Goal: Information Seeking & Learning: Find specific fact

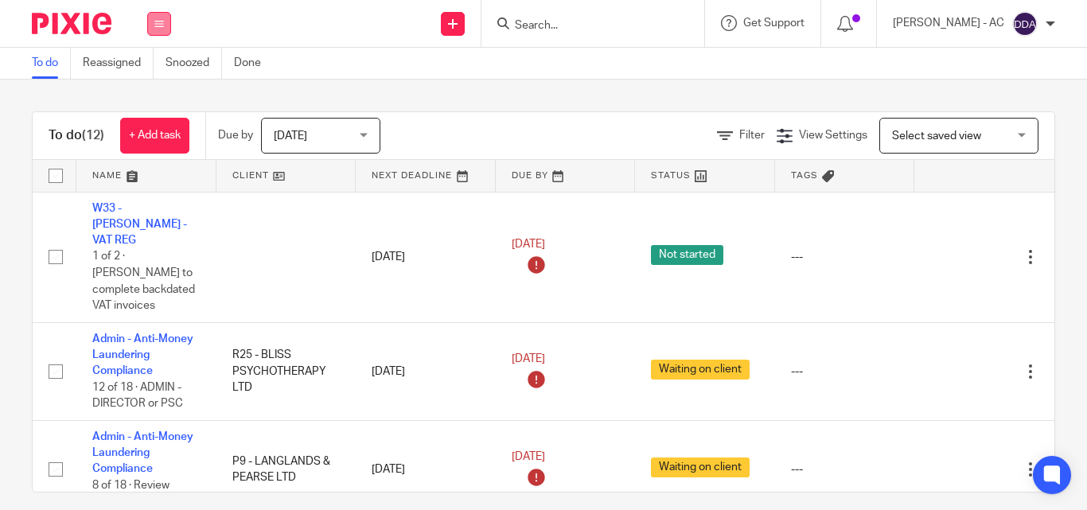
click at [160, 33] on button at bounding box center [159, 24] width 24 height 24
click at [156, 120] on link "Clients" at bounding box center [155, 120] width 35 height 11
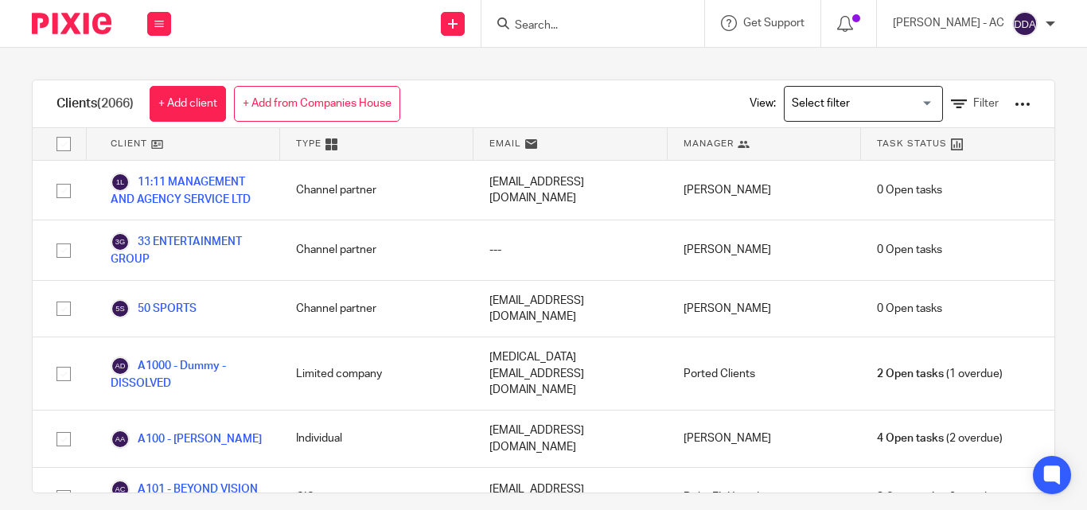
click at [546, 17] on form at bounding box center [597, 24] width 169 height 20
click at [549, 26] on input "Search" at bounding box center [584, 26] width 143 height 14
click at [580, 21] on input "Search" at bounding box center [584, 26] width 143 height 14
paste input "W54 - CARLY WARD"
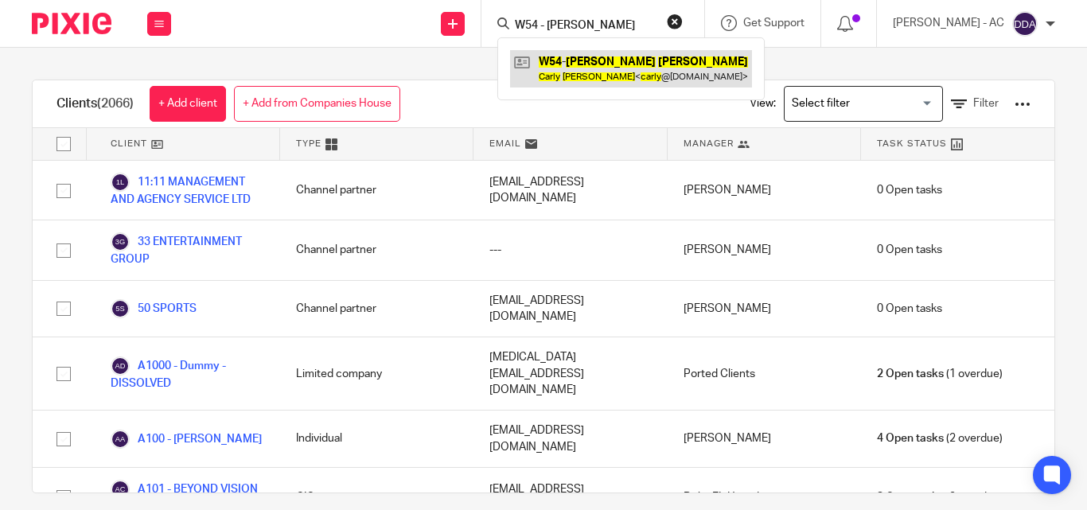
type input "W54 - CARLY WARD"
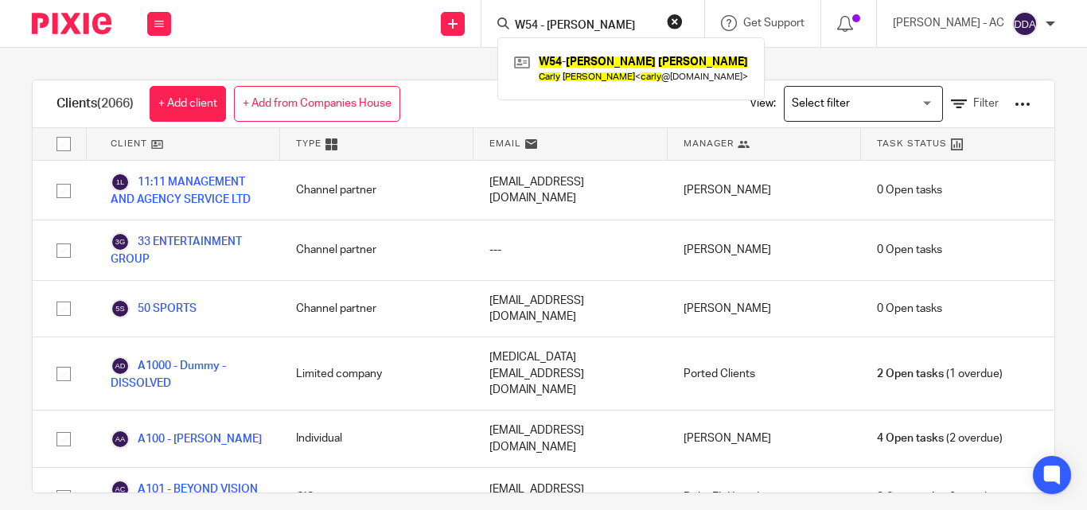
drag, startPoint x: 683, startPoint y: 15, endPoint x: 632, endPoint y: 23, distance: 51.5
click at [683, 16] on button "reset" at bounding box center [675, 22] width 16 height 16
click at [622, 22] on input "Search" at bounding box center [584, 26] width 143 height 14
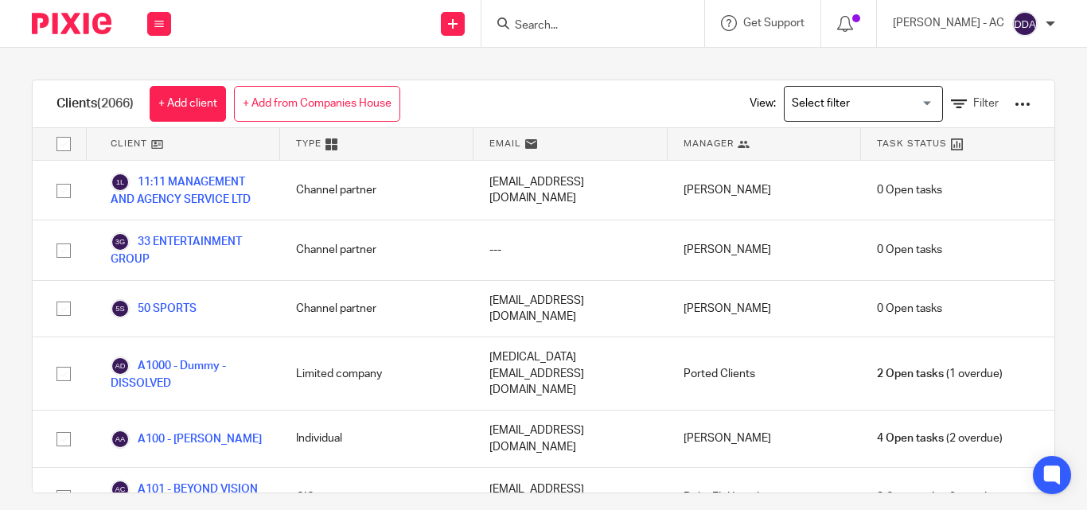
paste input "D73 - VALERIE DAYES"
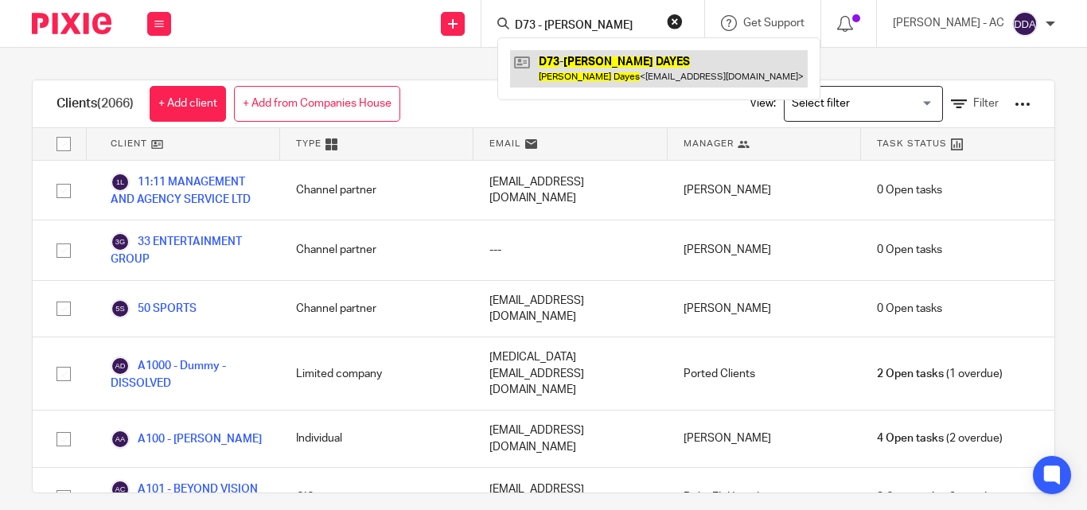
type input "D73 - VALERIE DAYES"
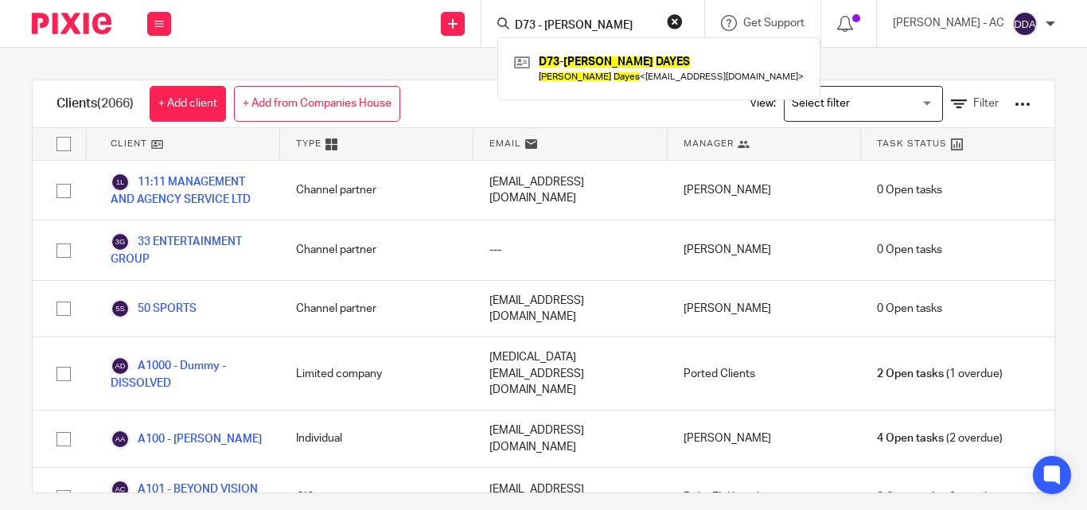
click at [683, 18] on button "reset" at bounding box center [675, 22] width 16 height 16
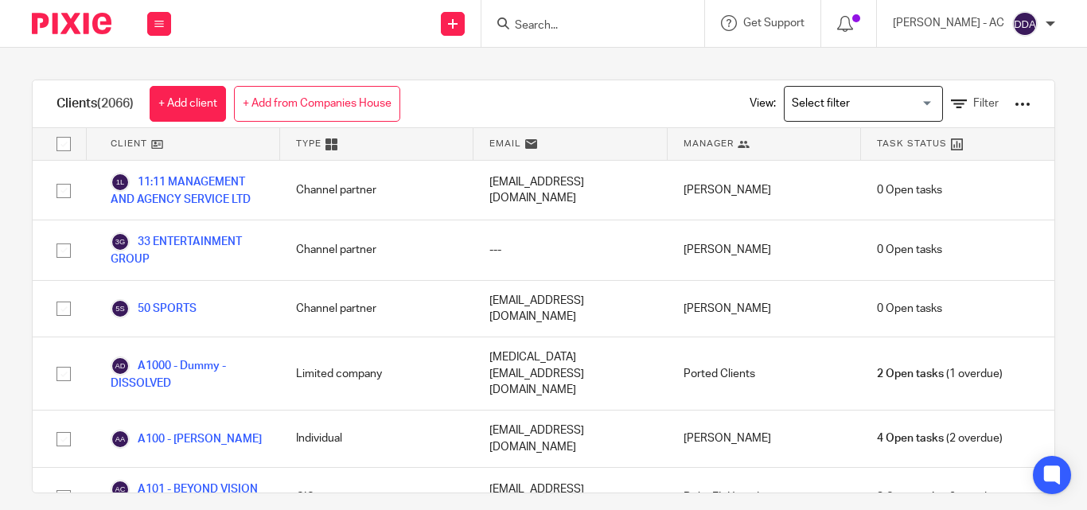
click at [605, 33] on input "Search" at bounding box center [584, 26] width 143 height 14
paste input "H37 - STEPHEN HEYD-SMITH"
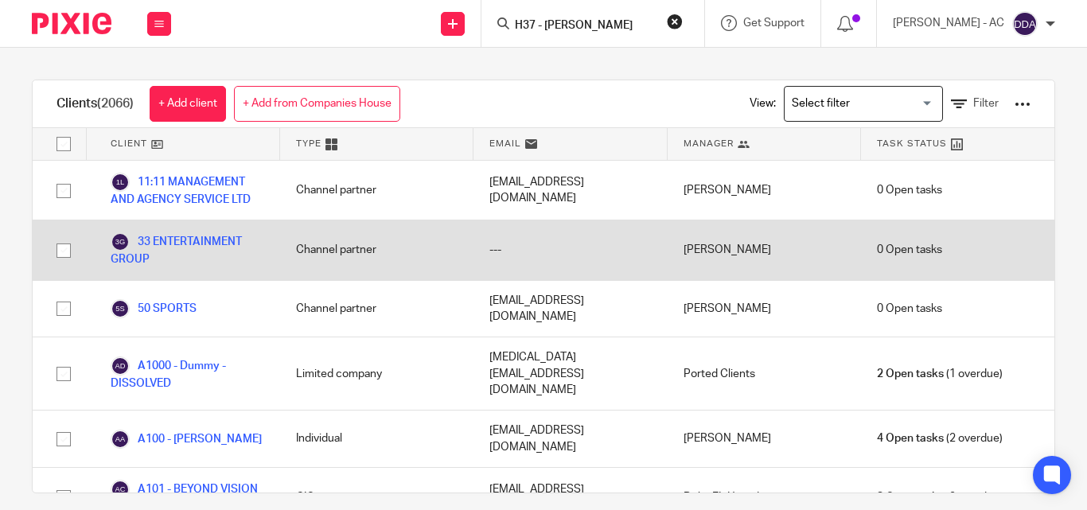
scroll to position [0, 10]
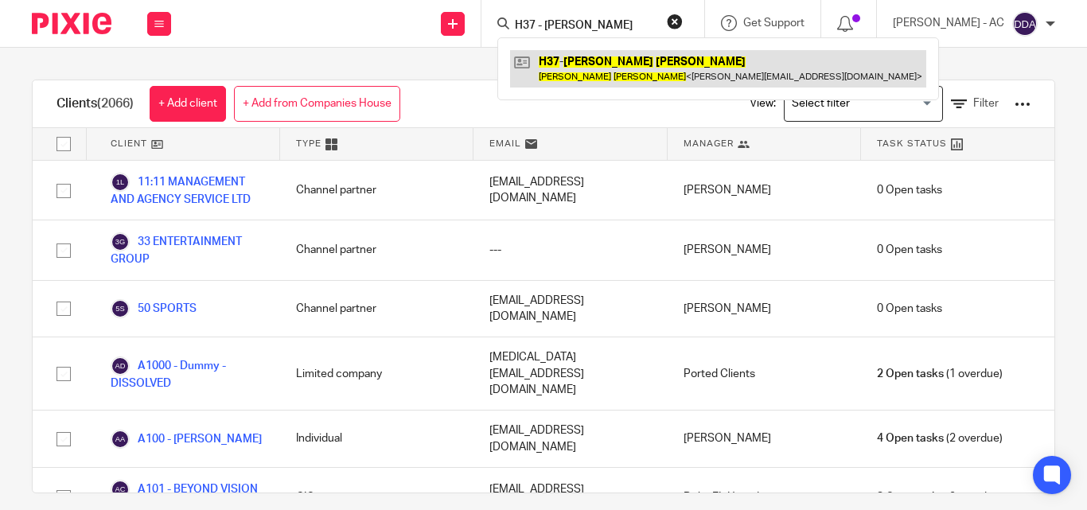
type input "H37 - STEPHEN HEYD-SMITH"
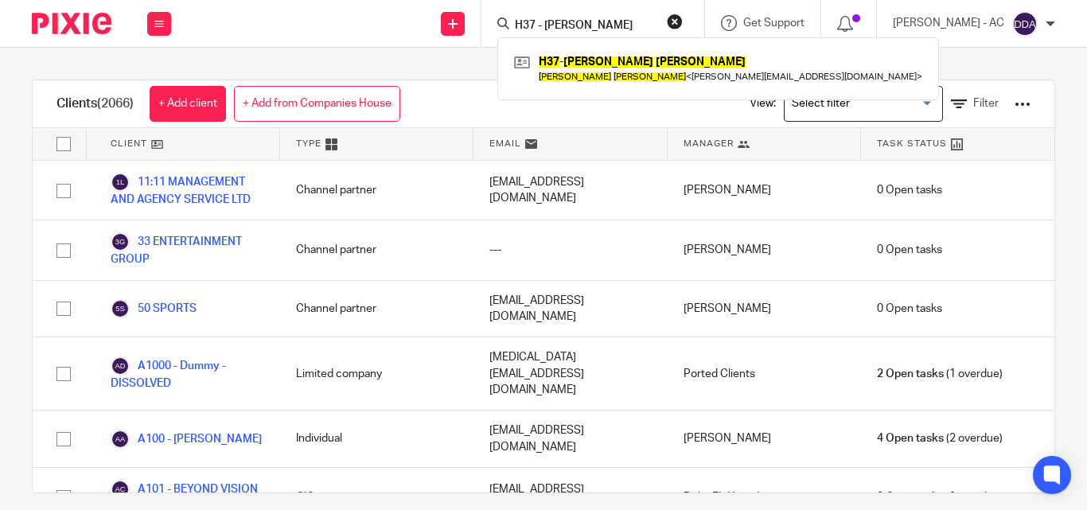
click at [683, 21] on button "reset" at bounding box center [675, 22] width 16 height 16
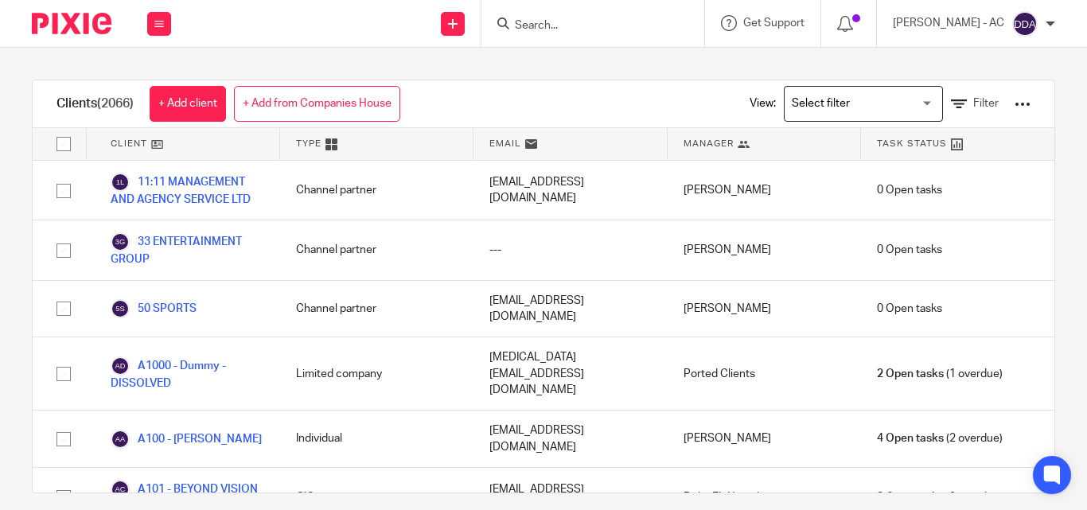
click at [624, 24] on input "Search" at bounding box center [584, 26] width 143 height 14
paste input "H38 - JEREMY HUNT"
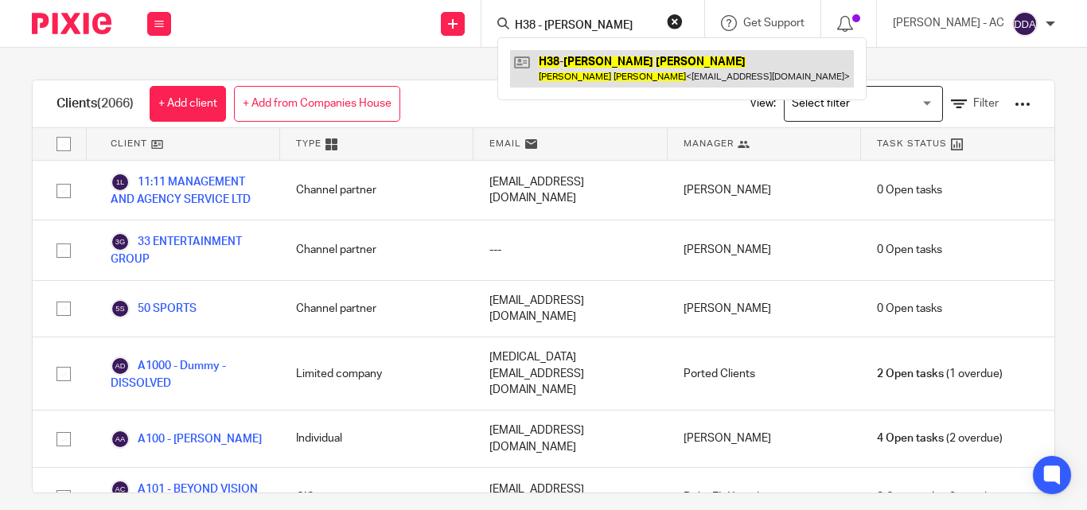
type input "H38 - JEREMY HUNT"
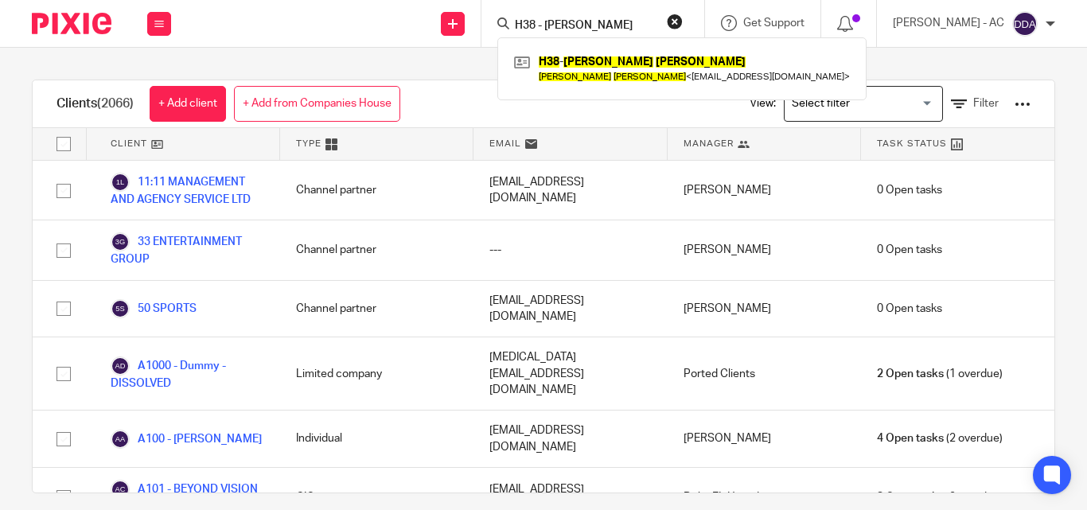
drag, startPoint x: 684, startPoint y: 18, endPoint x: 668, endPoint y: 19, distance: 16.0
click at [683, 17] on button "reset" at bounding box center [675, 22] width 16 height 16
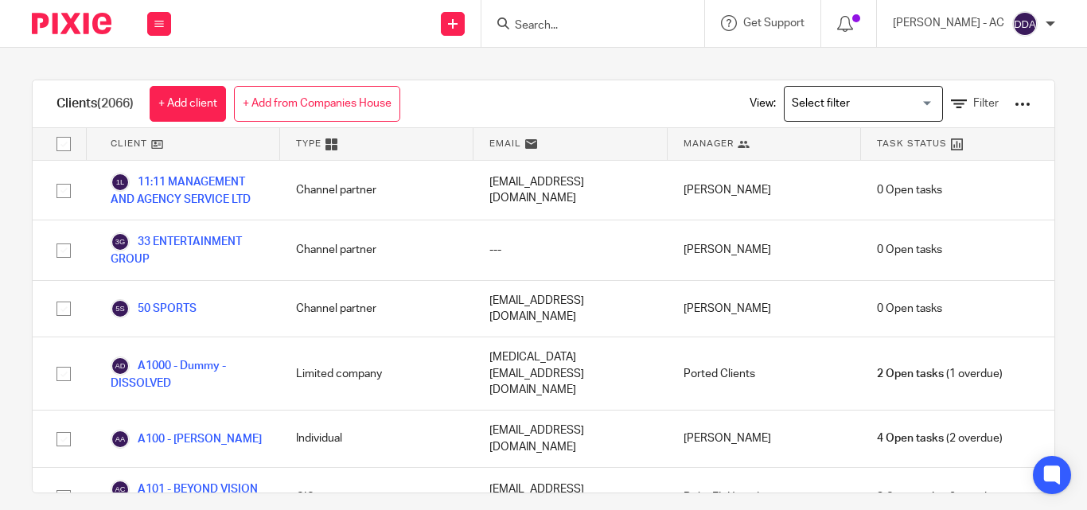
click at [643, 24] on input "Search" at bounding box center [584, 26] width 143 height 14
paste input "E36 - VICTORIA EVANS"
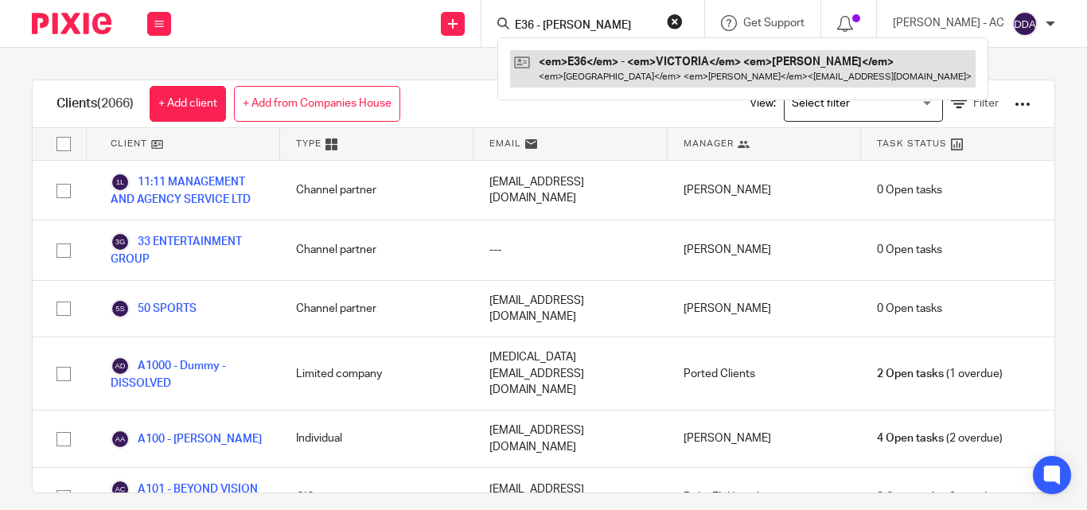
type input "E36 - VICTORIA EVANS"
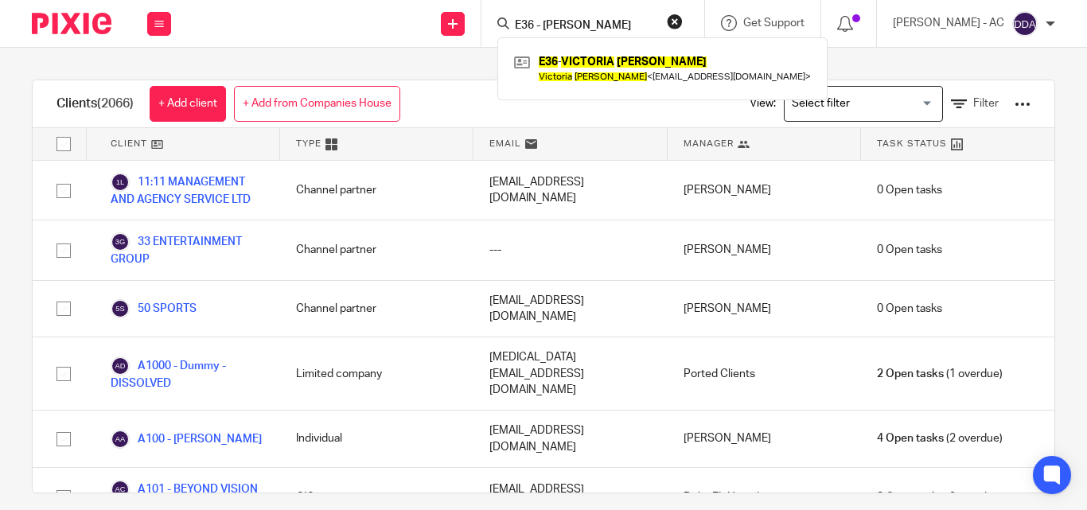
click at [683, 27] on button "reset" at bounding box center [675, 22] width 16 height 16
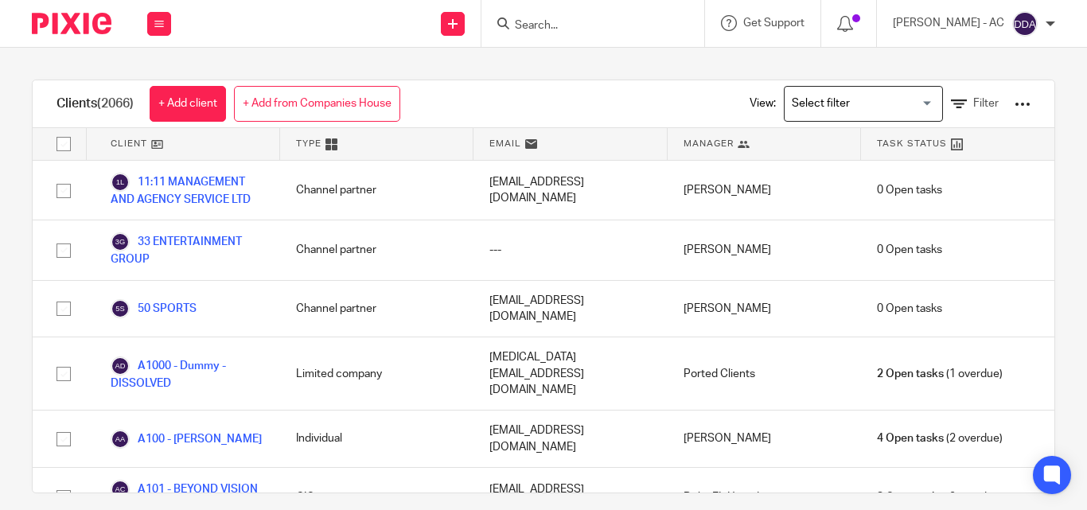
click at [560, 30] on input "Search" at bounding box center [584, 26] width 143 height 14
paste input "M120 - MAPIPI EUPHEMIA MUTASA"
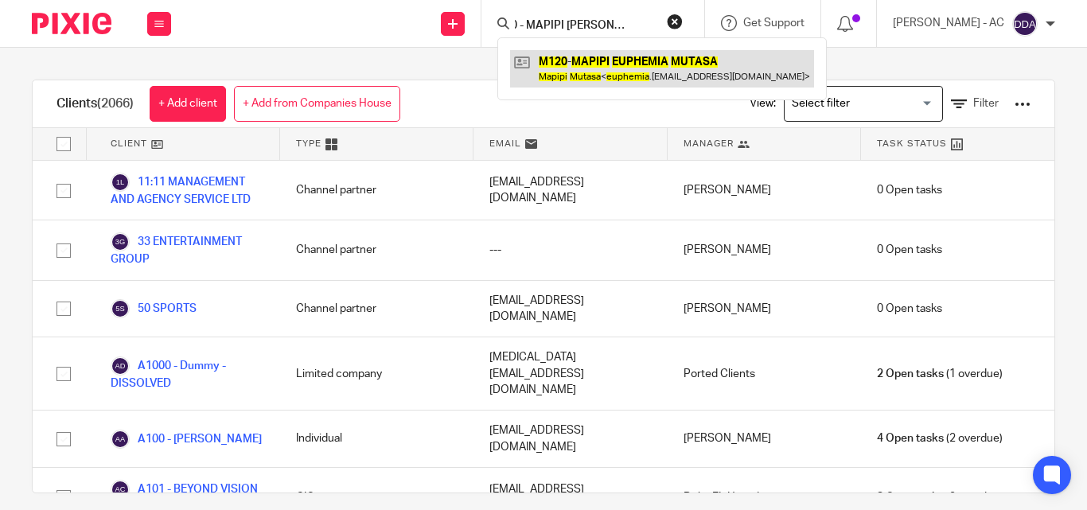
type input "M120 - MAPIPI EUPHEMIA MUTASA"
drag, startPoint x: 581, startPoint y: 64, endPoint x: 626, endPoint y: 53, distance: 46.7
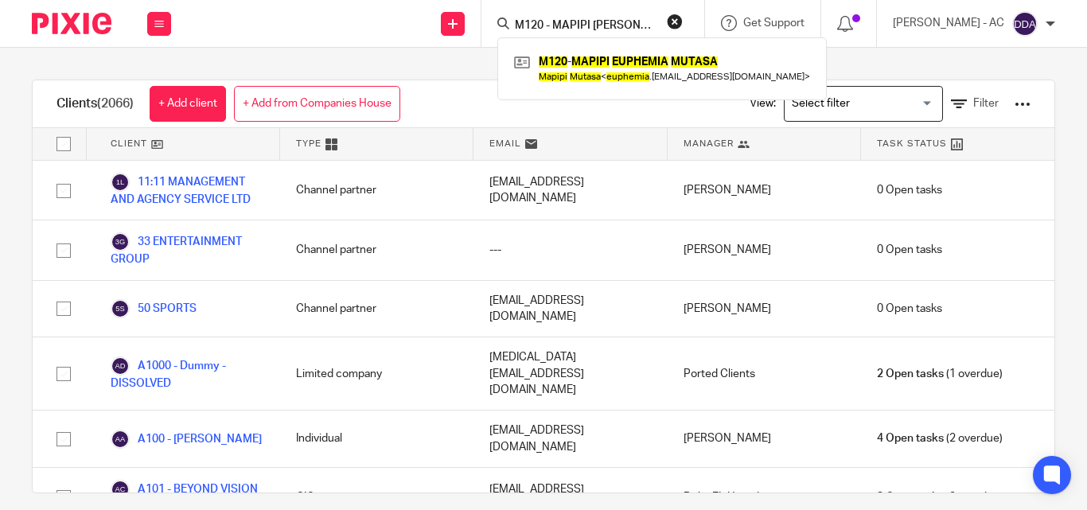
click at [683, 21] on button "reset" at bounding box center [675, 22] width 16 height 16
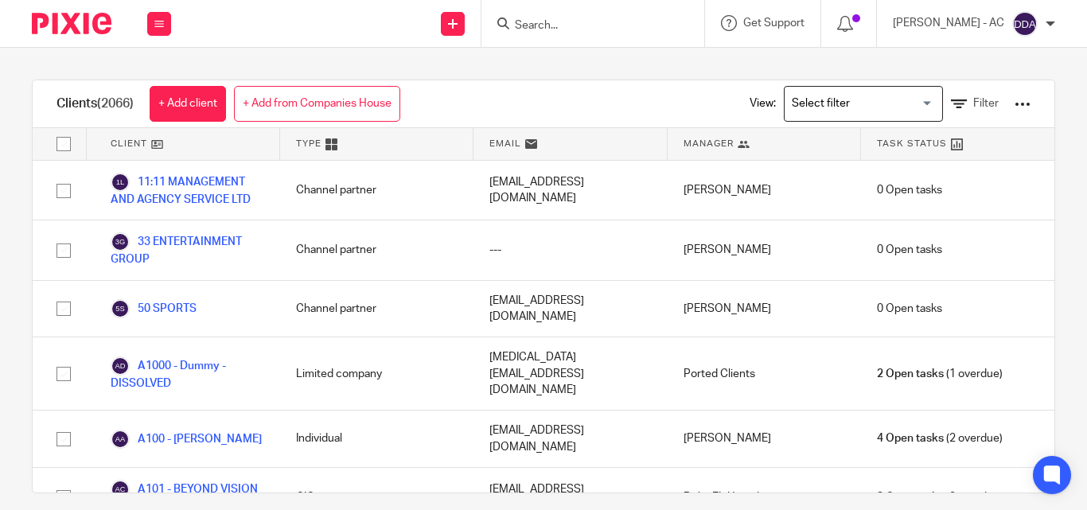
click at [656, 25] on input "Search" at bounding box center [584, 26] width 143 height 14
paste input "H19 - BENJAMIN HURST"
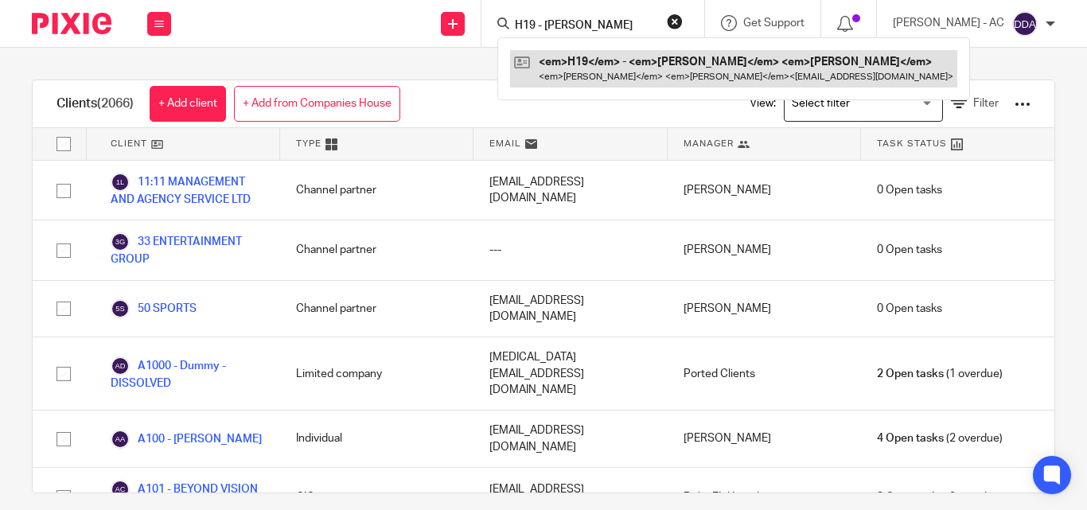
type input "H19 - BENJAMIN HURST"
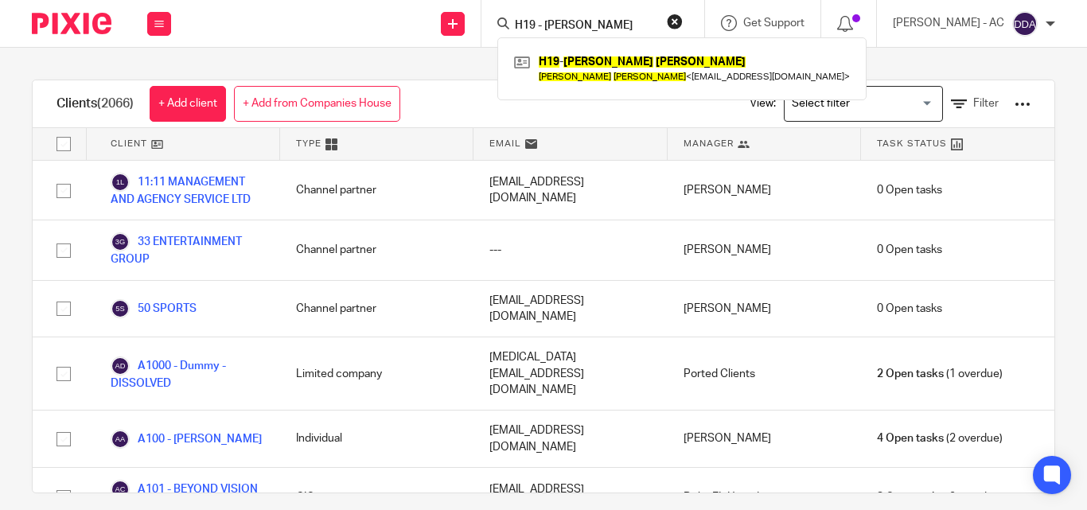
click at [683, 17] on button "reset" at bounding box center [675, 22] width 16 height 16
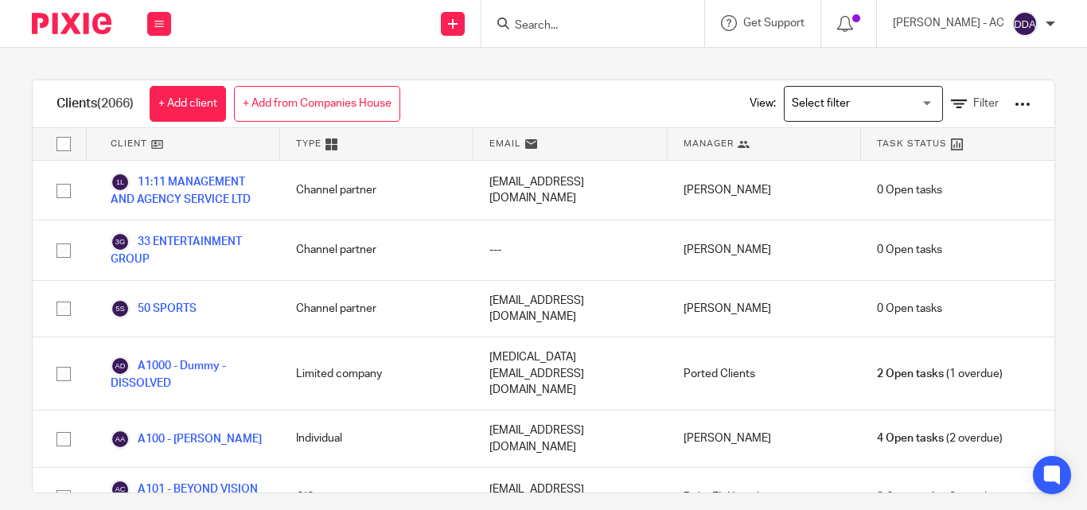
click at [619, 21] on input "Search" at bounding box center [584, 26] width 143 height 14
paste input "E52 - TOMBRA ENEBERI"
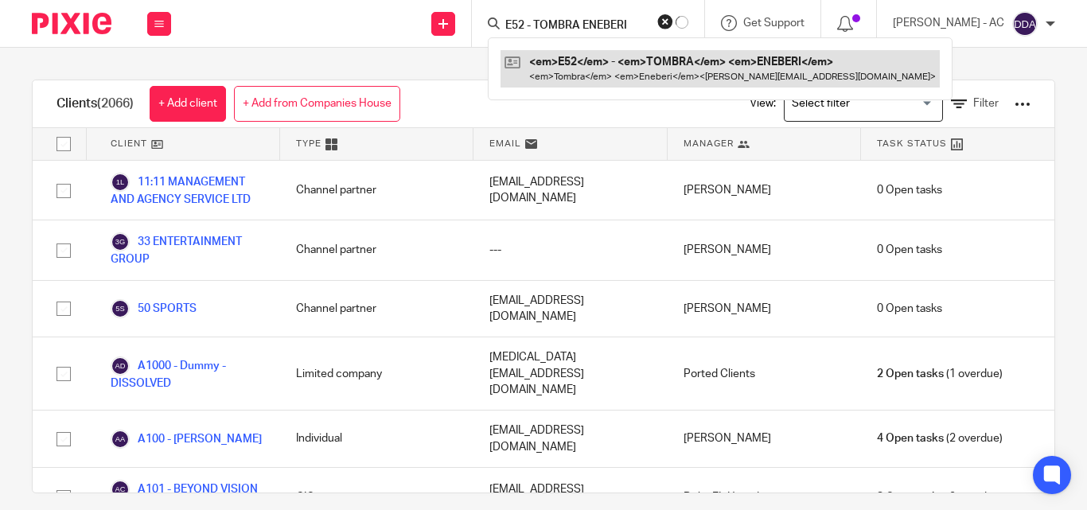
type input "E52 - TOMBRA ENEBERI"
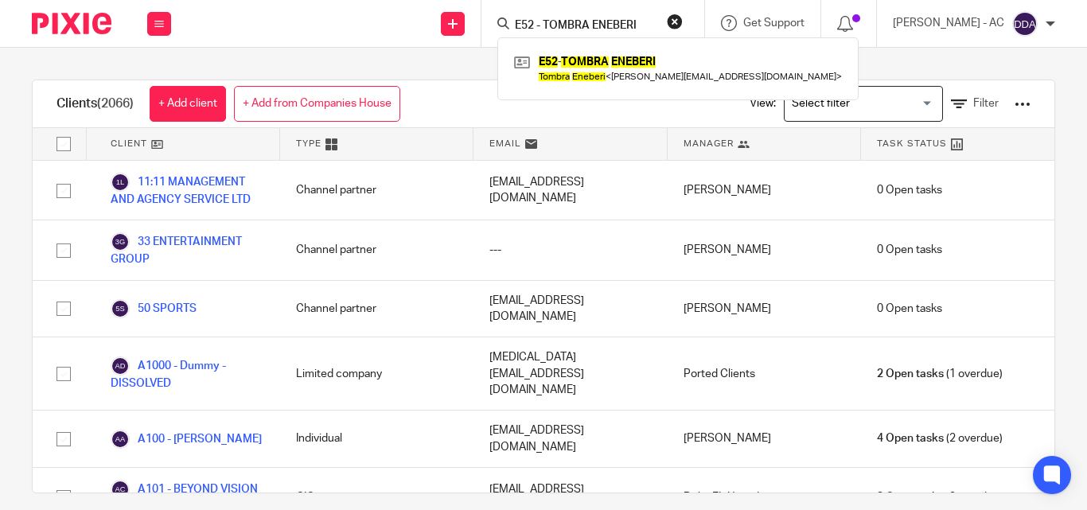
click at [683, 19] on button "reset" at bounding box center [675, 22] width 16 height 16
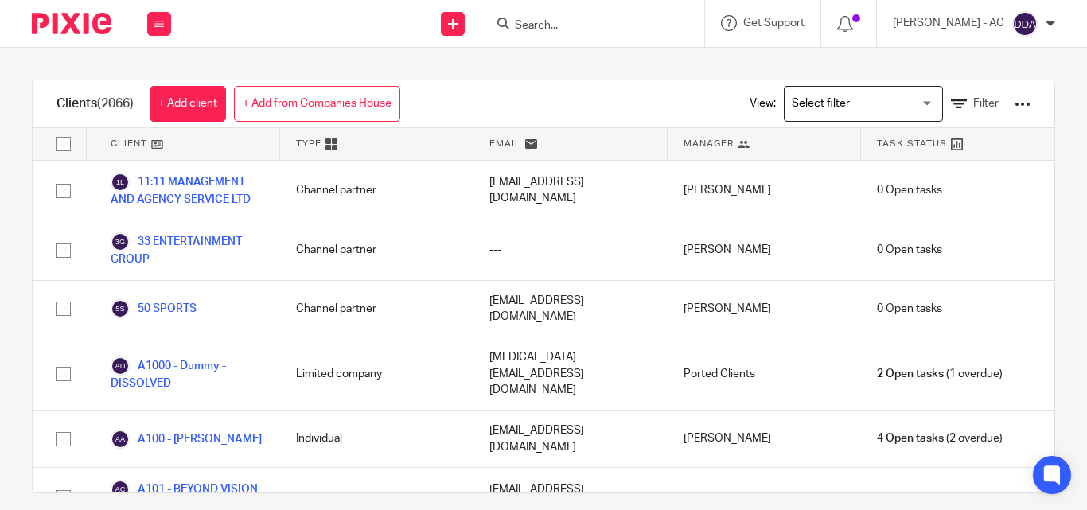
click at [620, 25] on input "Search" at bounding box center [584, 26] width 143 height 14
paste input "O105 - ANNA OSEI-KOFI"
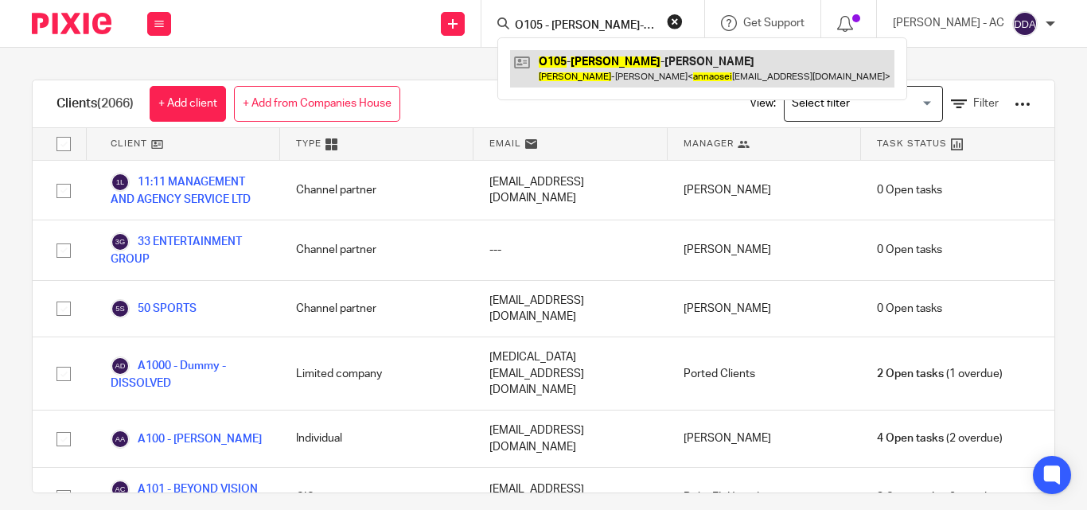
type input "O105 - ANNA OSEI-KOFI"
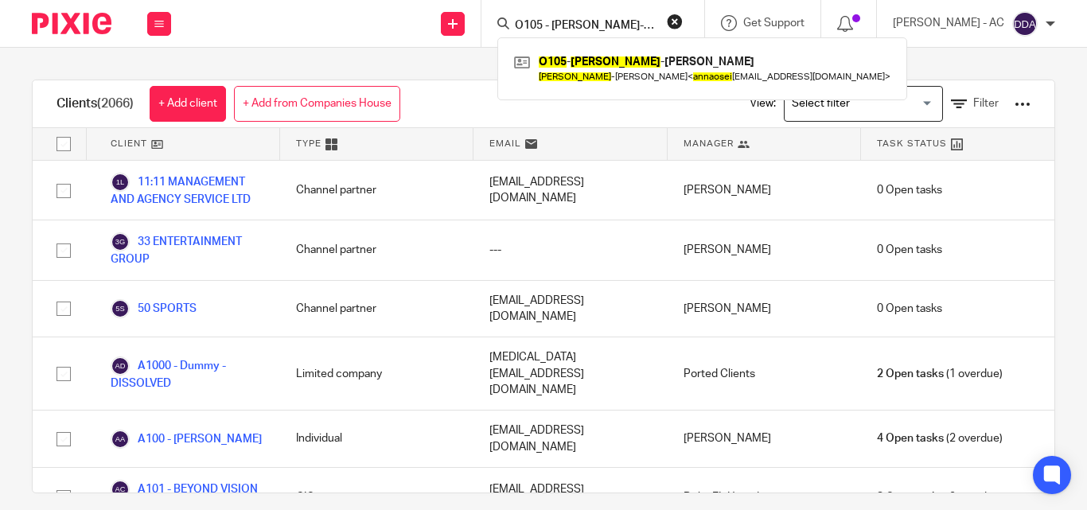
click at [683, 20] on button "reset" at bounding box center [675, 22] width 16 height 16
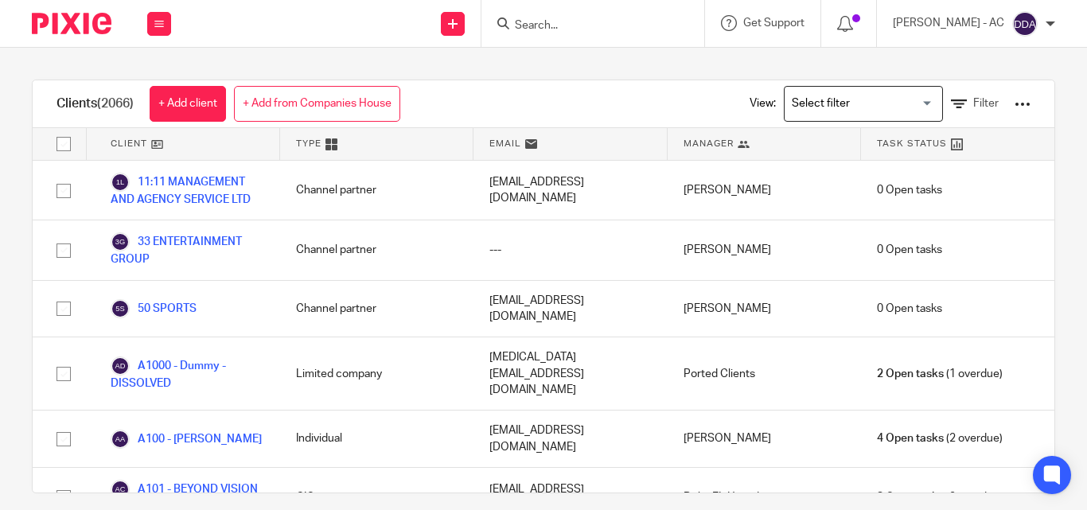
click at [594, 26] on input "Search" at bounding box center [584, 26] width 143 height 14
paste input "K29 - NUNA KAMHAWI"
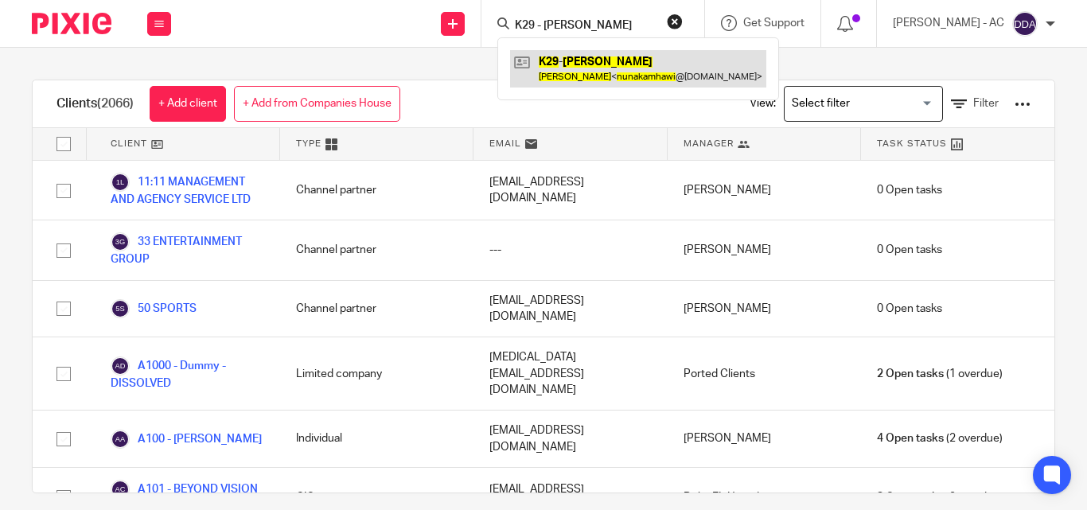
type input "K29 - NUNA KAMHAWI"
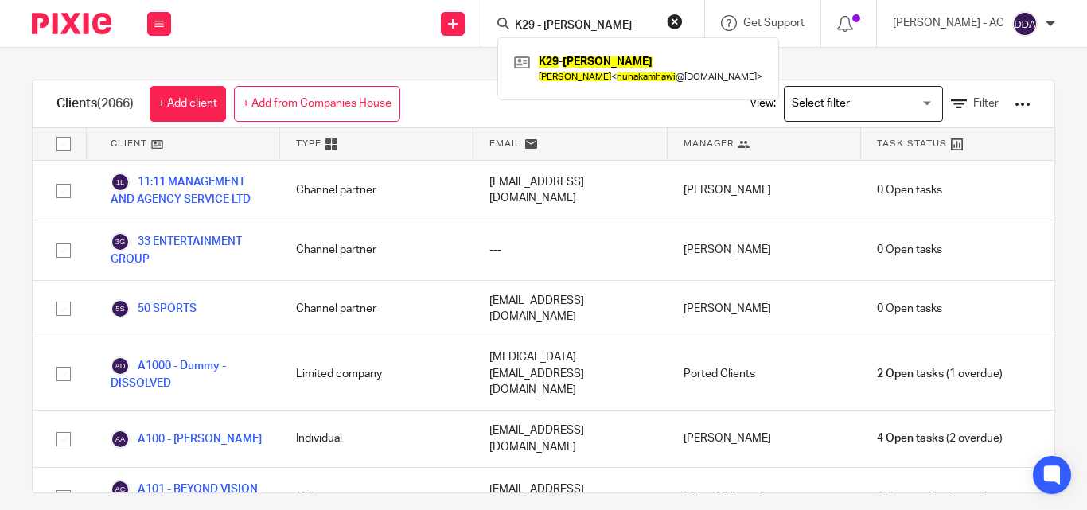
click at [683, 18] on button "reset" at bounding box center [675, 22] width 16 height 16
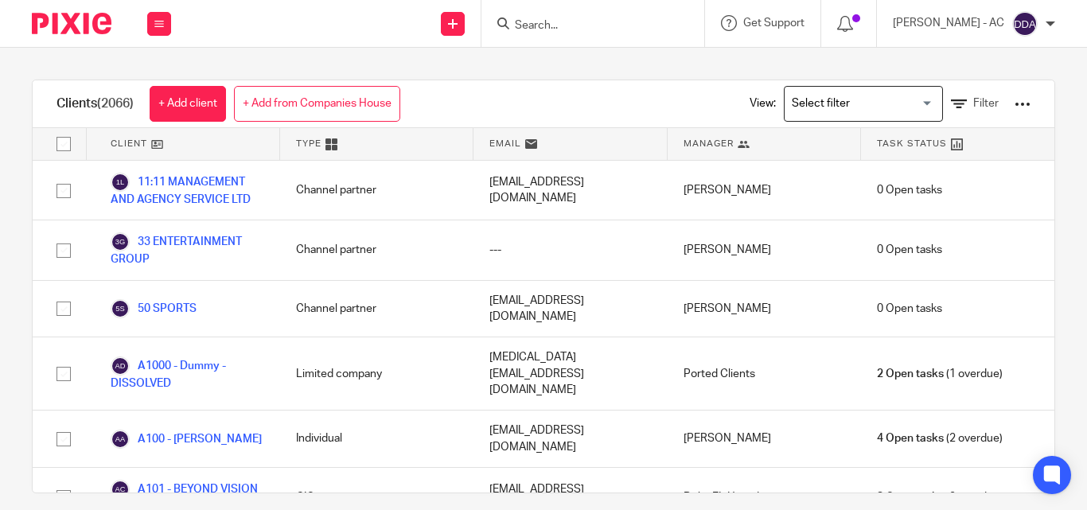
click at [653, 25] on input "Search" at bounding box center [584, 26] width 143 height 14
paste input "A182 - JENNIFER ALLEN"
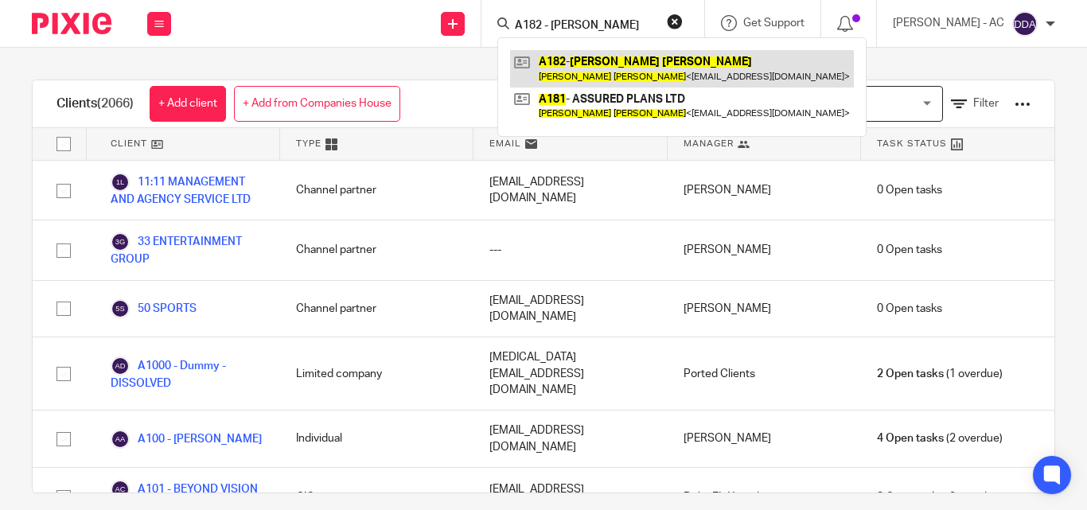
type input "A182 - JENNIFER ALLEN"
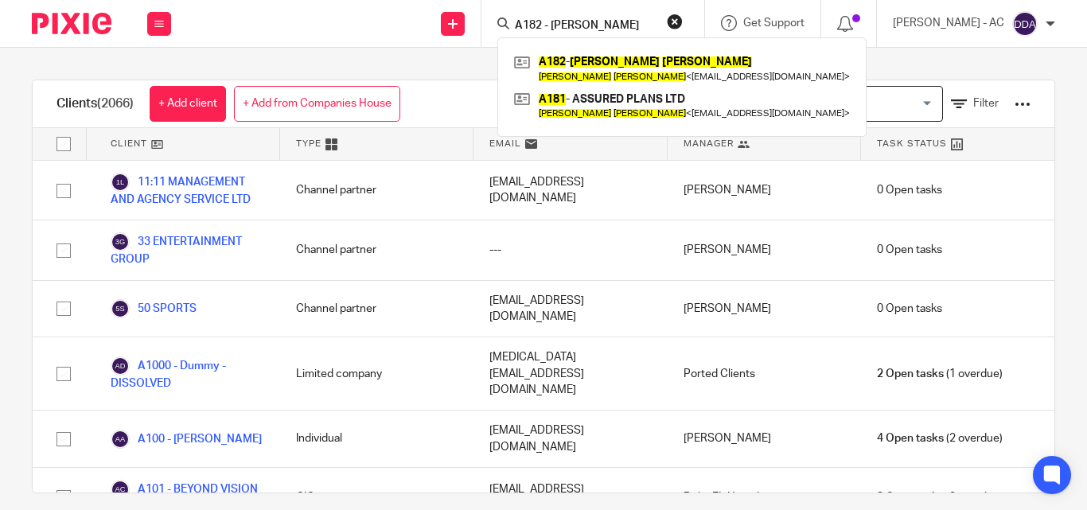
click at [683, 18] on button "reset" at bounding box center [675, 22] width 16 height 16
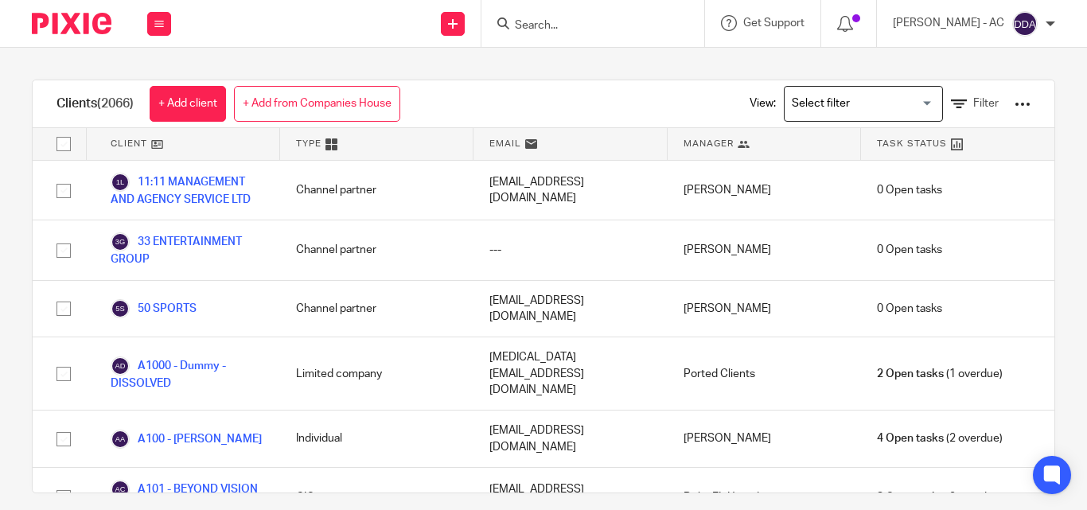
click at [655, 22] on input "Search" at bounding box center [584, 26] width 143 height 14
paste input "E57 - FELICIA EZIKE"
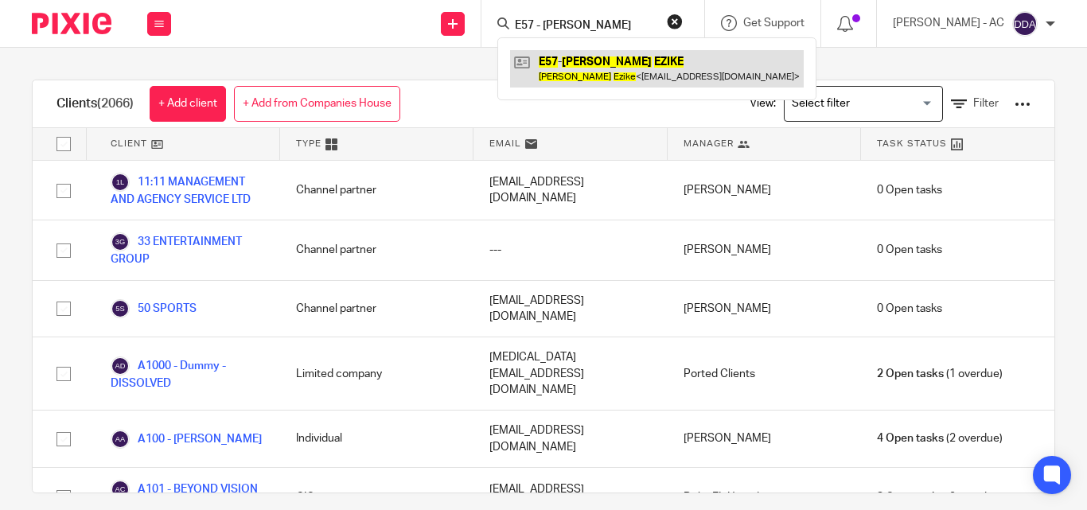
type input "E57 - FELICIA EZIKE"
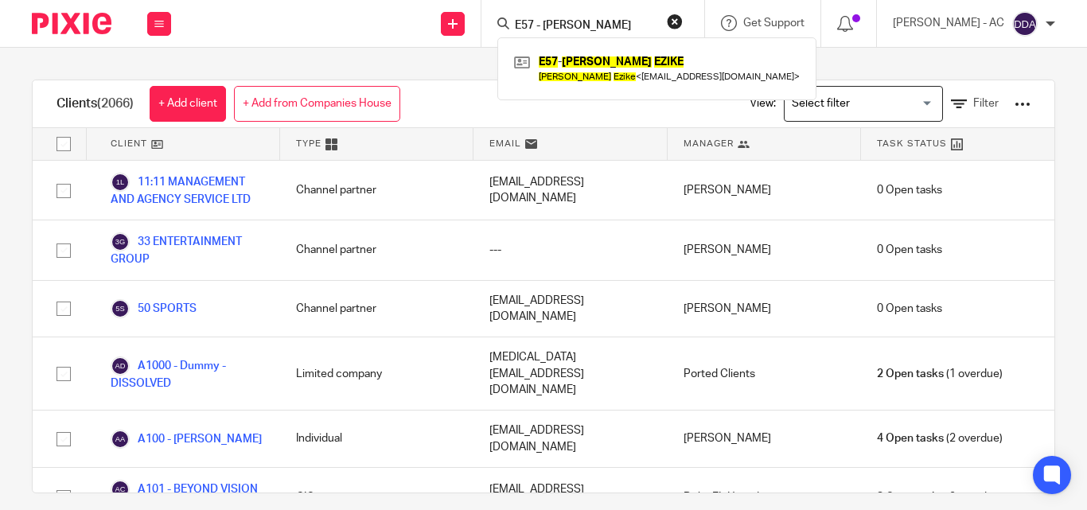
click at [683, 16] on button "reset" at bounding box center [675, 22] width 16 height 16
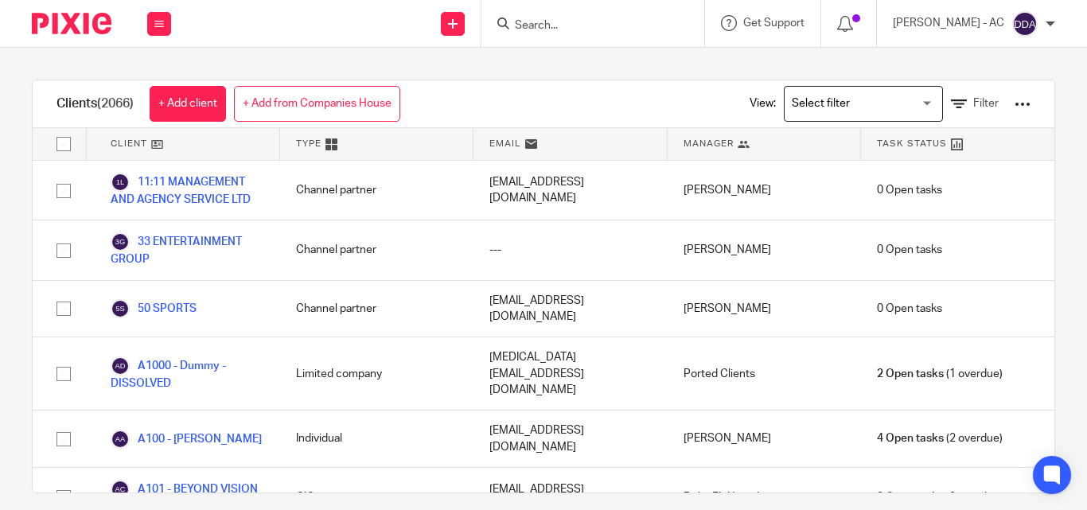
click at [619, 31] on input "Search" at bounding box center [584, 26] width 143 height 14
paste input "O96 - JENNIFER OYIBO"
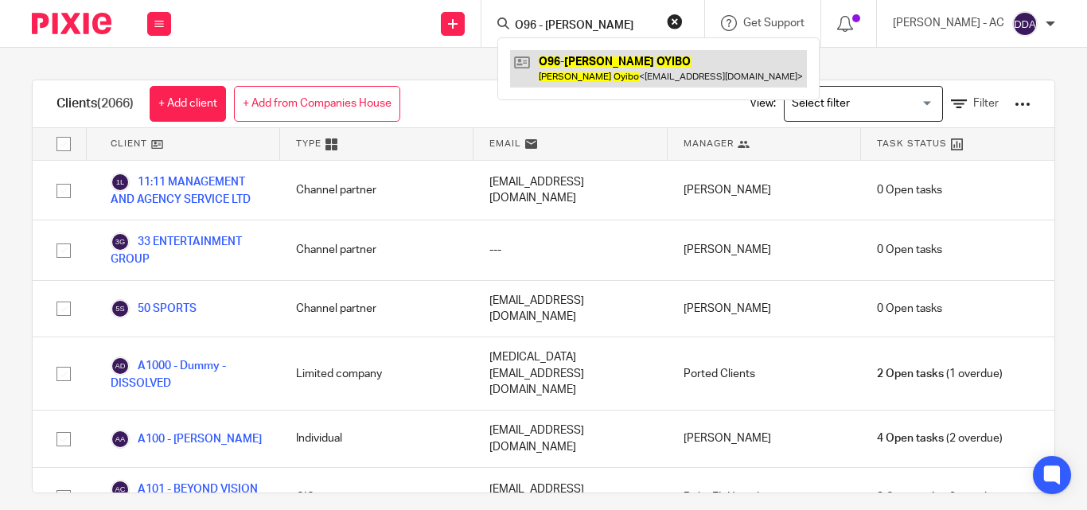
type input "O96 - JENNIFER OYIBO"
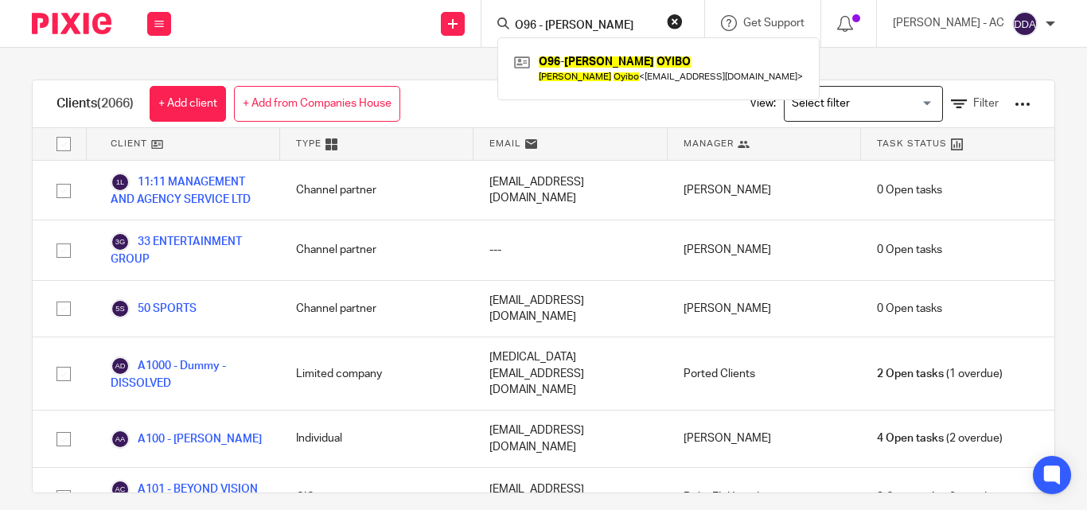
click at [683, 20] on button "reset" at bounding box center [675, 22] width 16 height 16
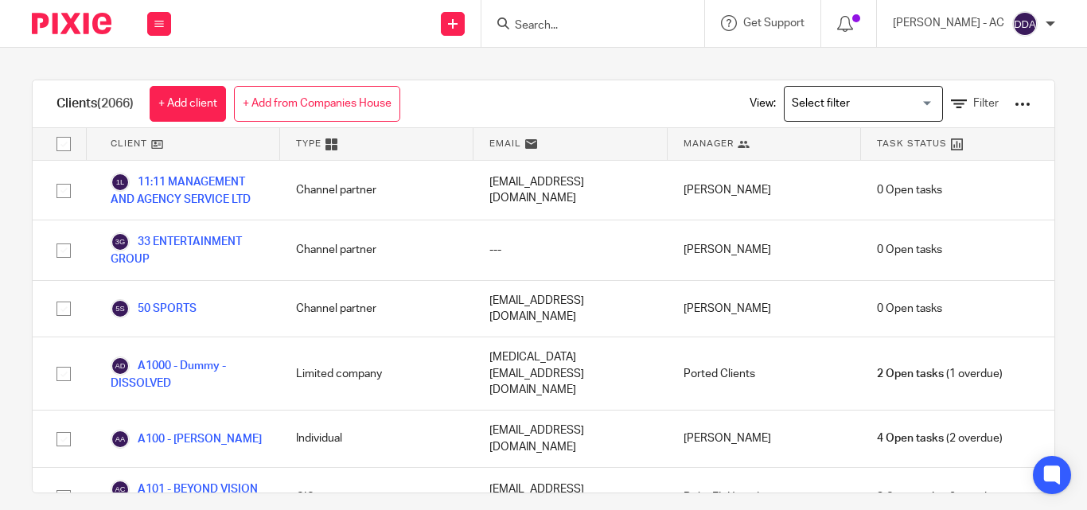
click at [650, 25] on input "Search" at bounding box center [584, 26] width 143 height 14
paste input "B111 - PAULA BOWEN"
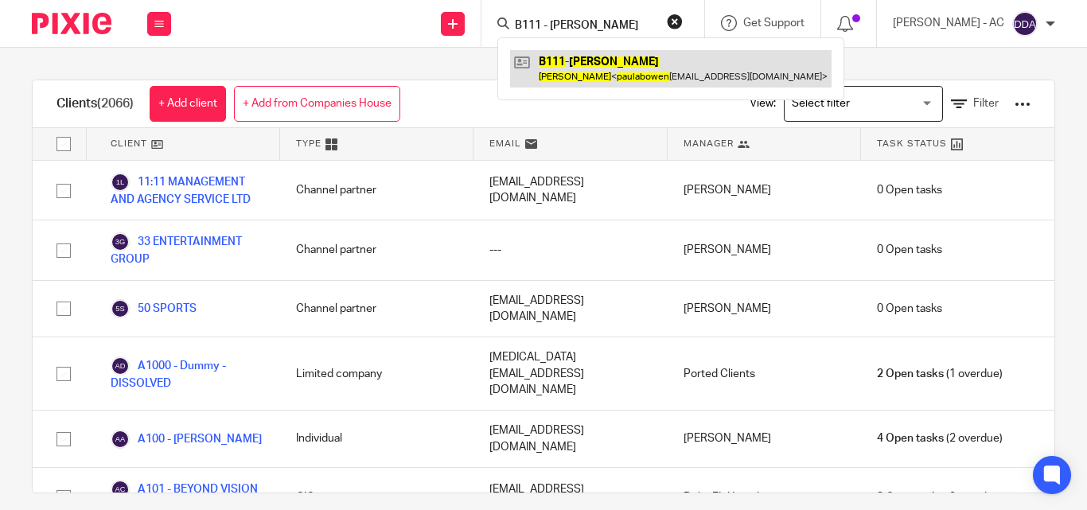
type input "B111 - PAULA BOWEN"
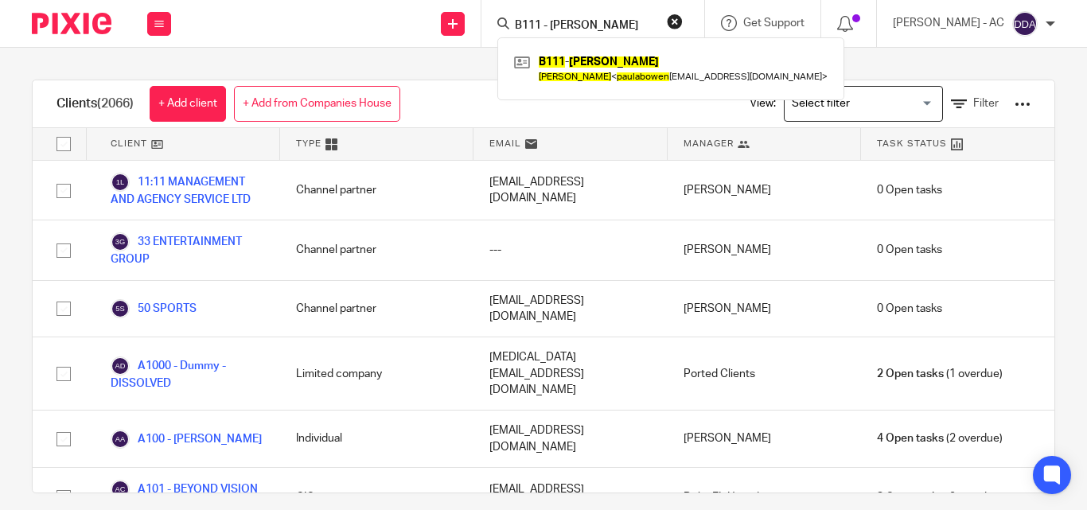
click at [683, 17] on button "reset" at bounding box center [675, 22] width 16 height 16
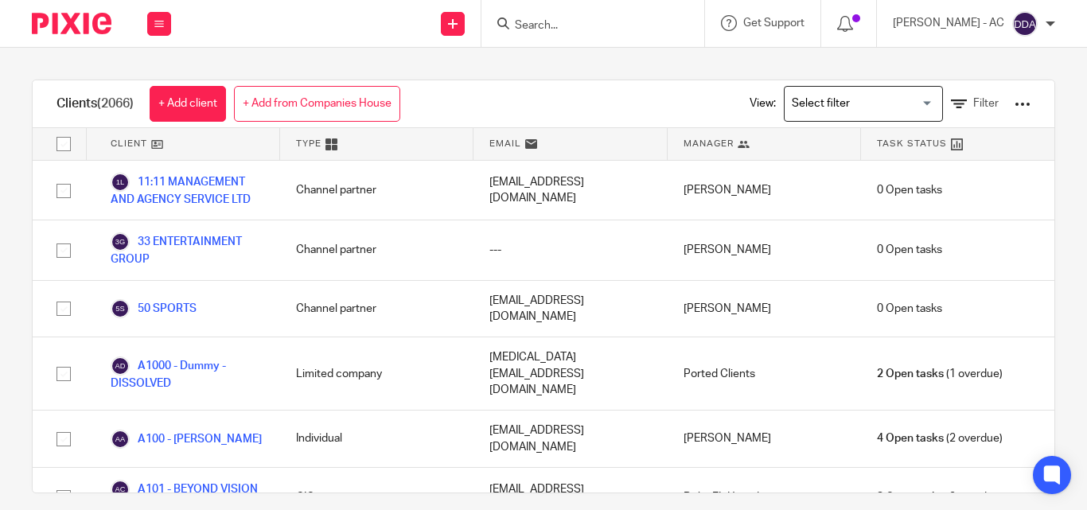
click at [623, 33] on input "Search" at bounding box center [584, 26] width 143 height 14
paste input "M71 - AUDREY MPUNZWANA"
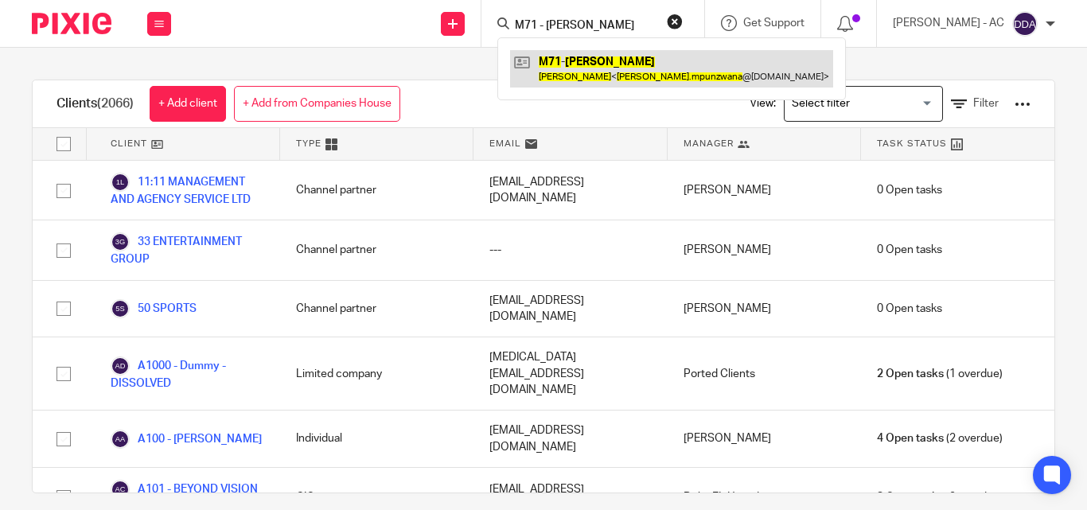
type input "M71 - AUDREY MPUNZWANA"
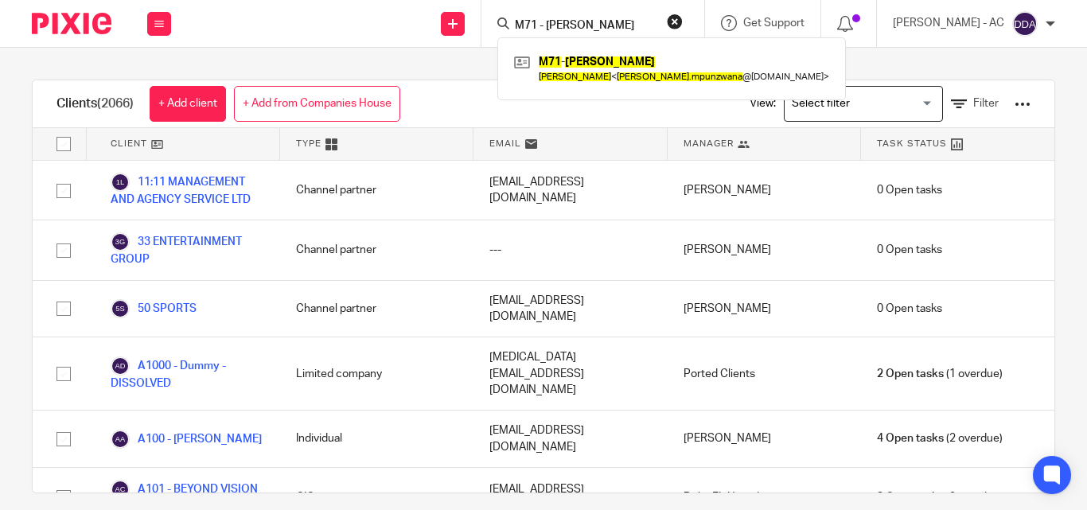
click at [683, 14] on button "reset" at bounding box center [675, 22] width 16 height 16
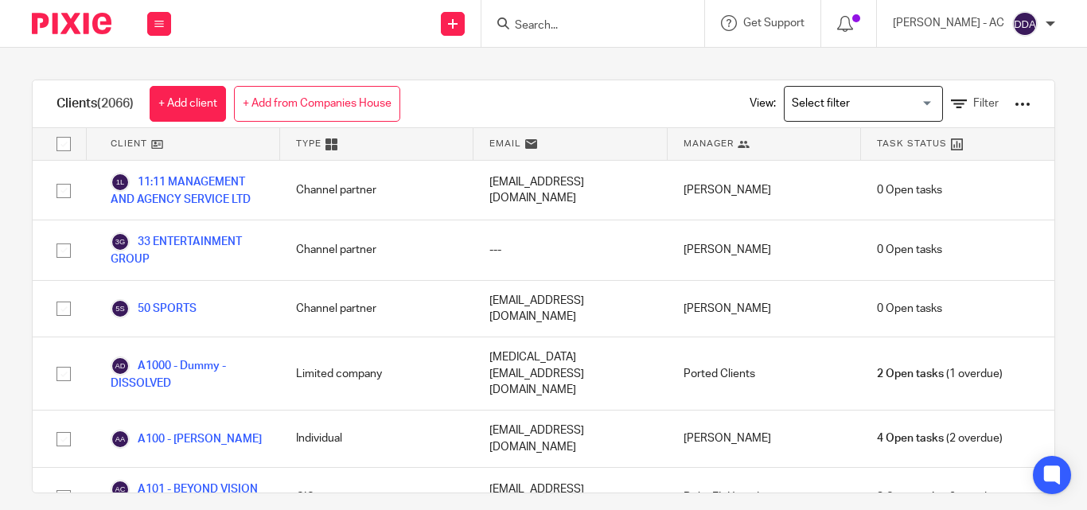
click at [645, 26] on input "Search" at bounding box center [584, 26] width 143 height 14
paste input "I22 - JAMES IRVINE"
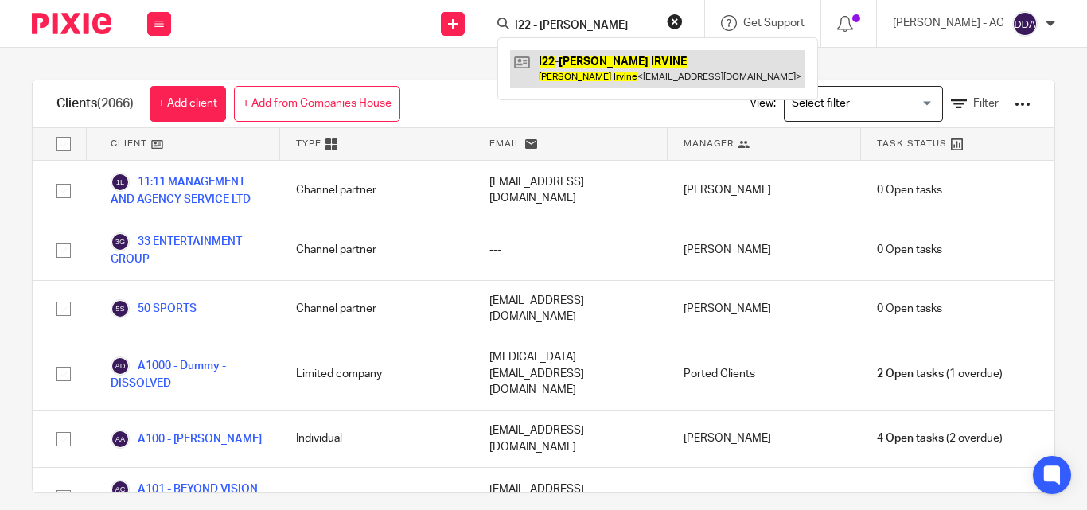
type input "I22 - JAMES IRVINE"
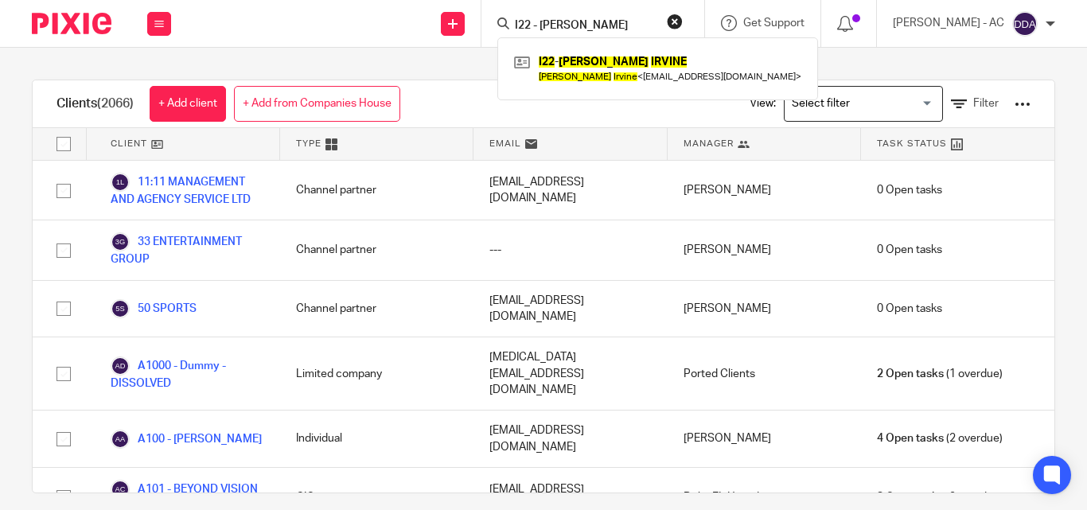
click at [683, 23] on button "reset" at bounding box center [675, 22] width 16 height 16
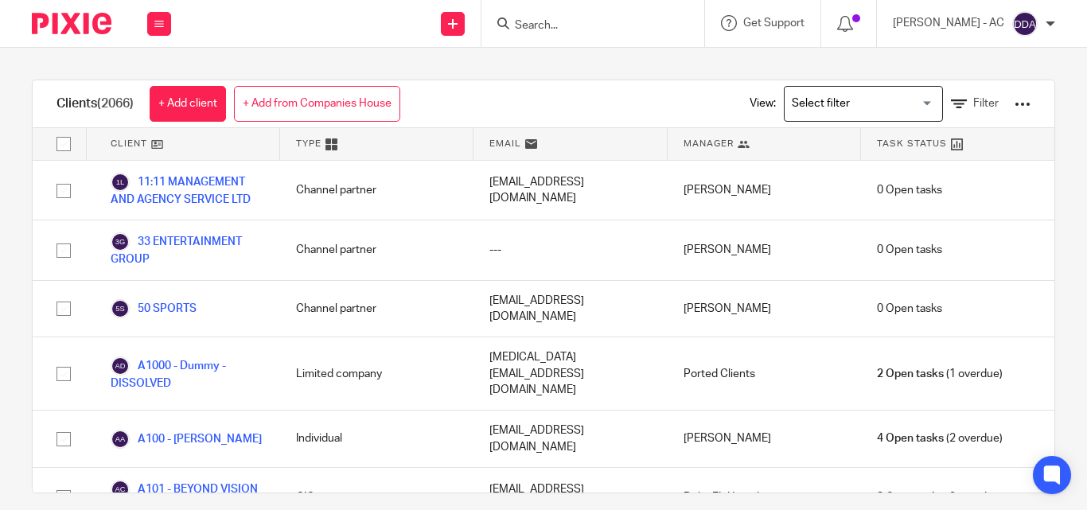
click at [656, 28] on input "Search" at bounding box center [584, 26] width 143 height 14
paste input "O95 - EMMANUEL BOAKYE"
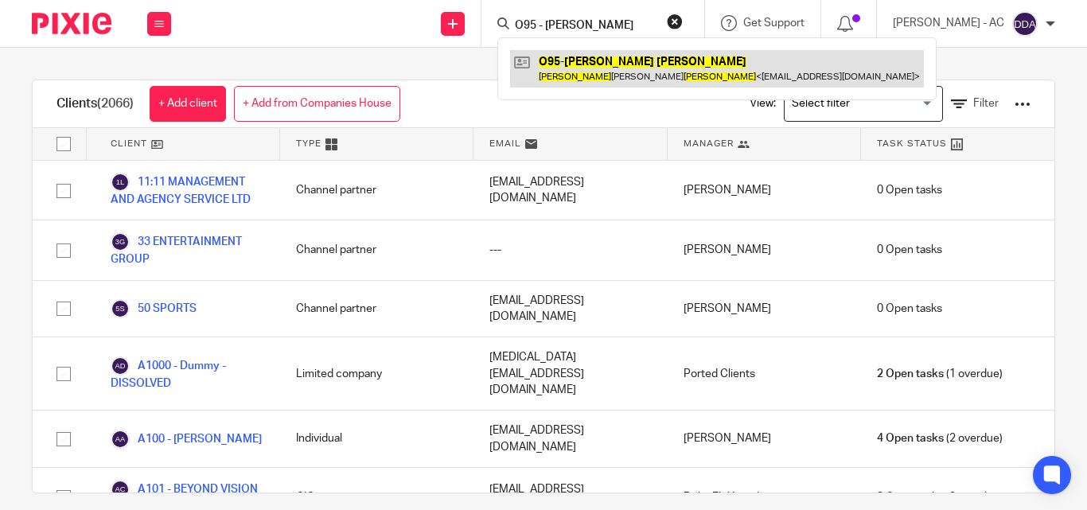
type input "O95 - EMMANUEL BOAKYE"
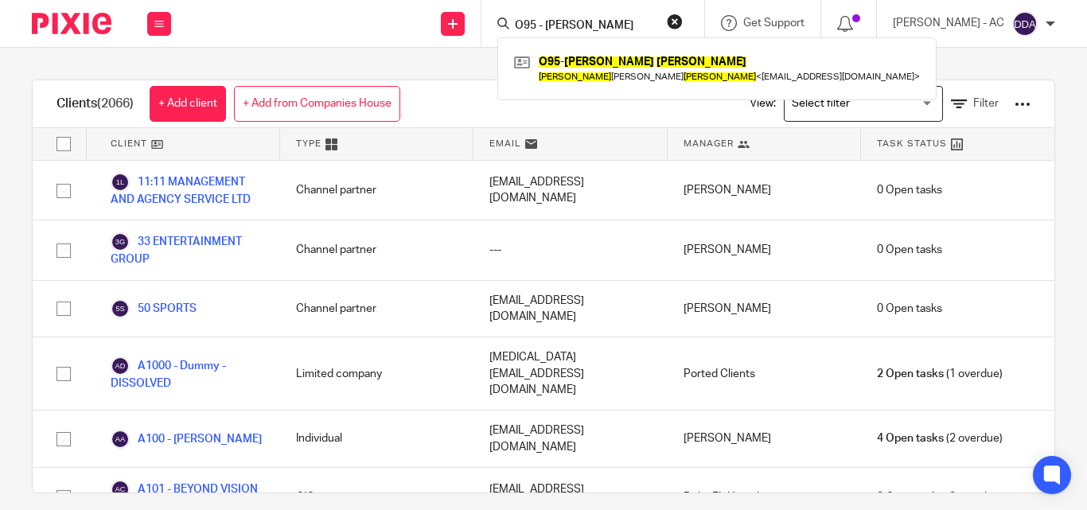
click at [683, 25] on button "reset" at bounding box center [675, 22] width 16 height 16
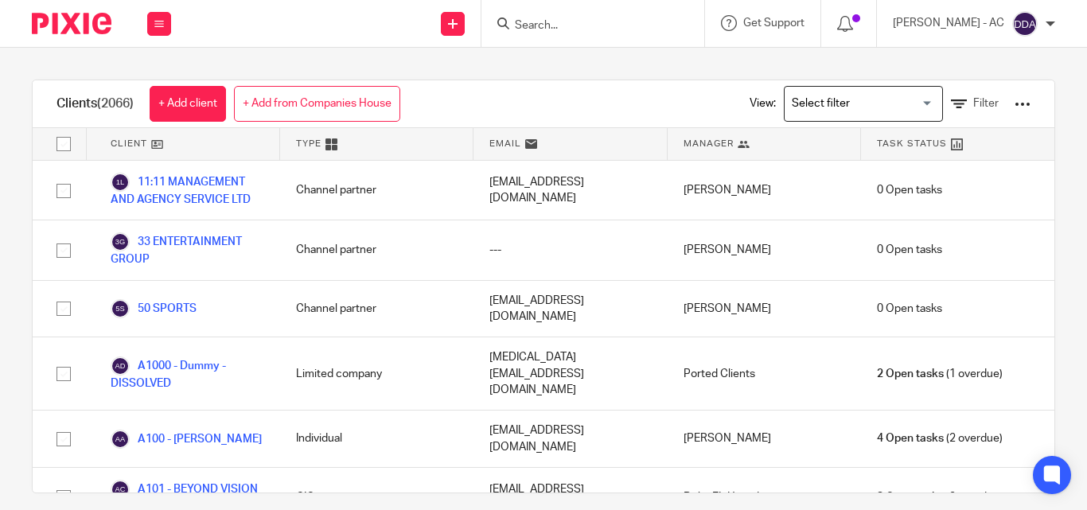
click at [648, 34] on div at bounding box center [592, 23] width 223 height 47
click at [633, 30] on input "Search" at bounding box center [584, 26] width 143 height 14
paste input "S114 - [PERSON_NAME]"
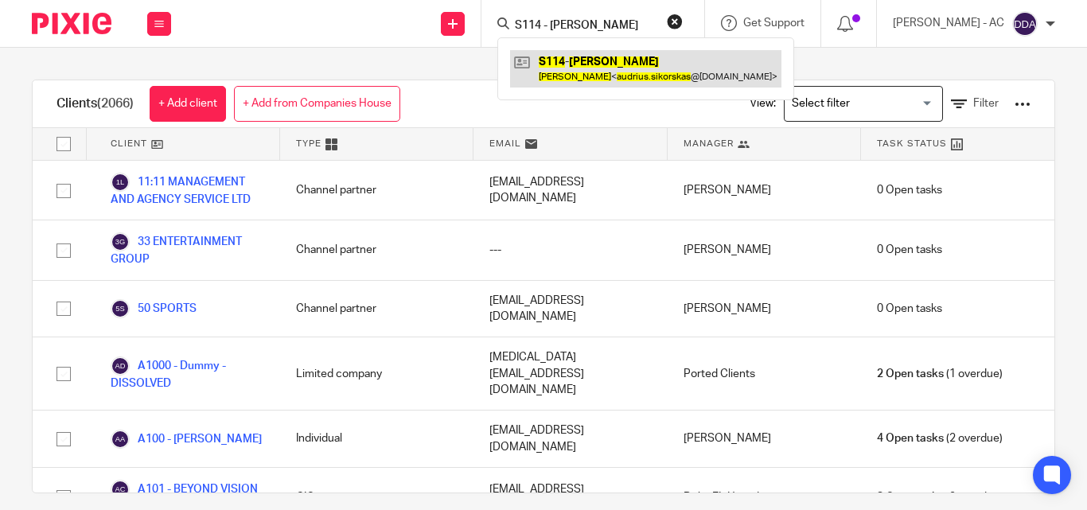
type input "S114 - [PERSON_NAME]"
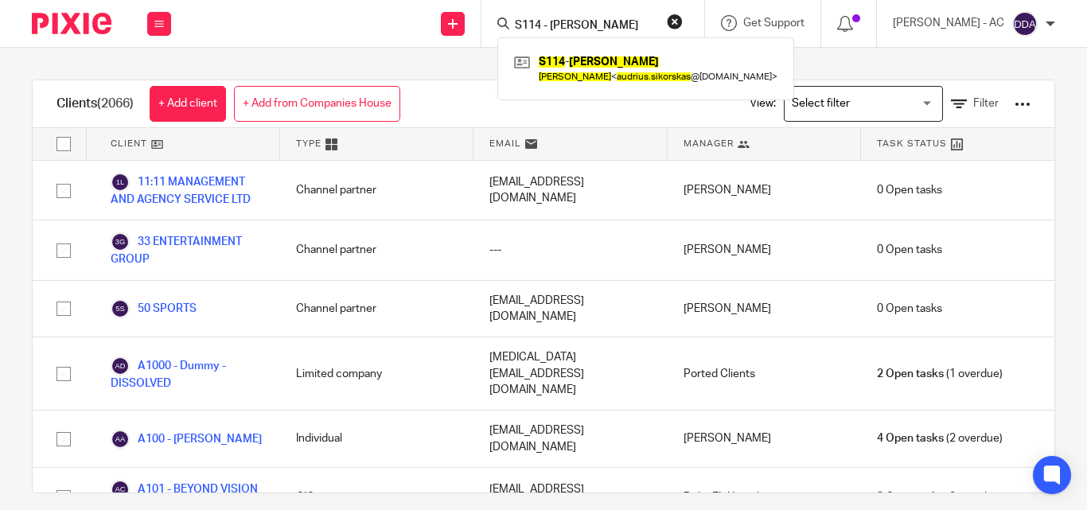
click at [683, 23] on button "reset" at bounding box center [675, 22] width 16 height 16
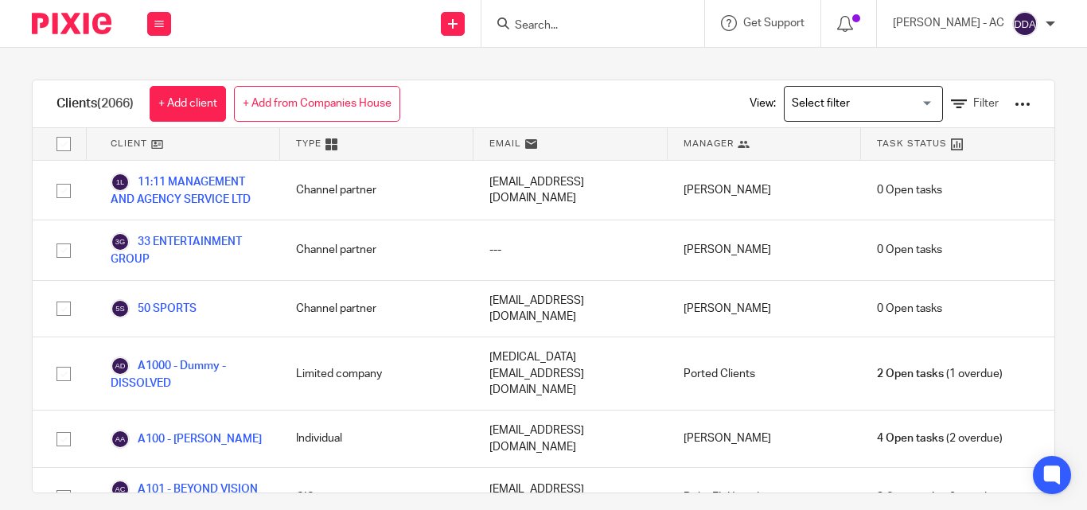
click at [636, 23] on input "Search" at bounding box center [584, 26] width 143 height 14
paste input "O65 - DAVID ORELAJA"
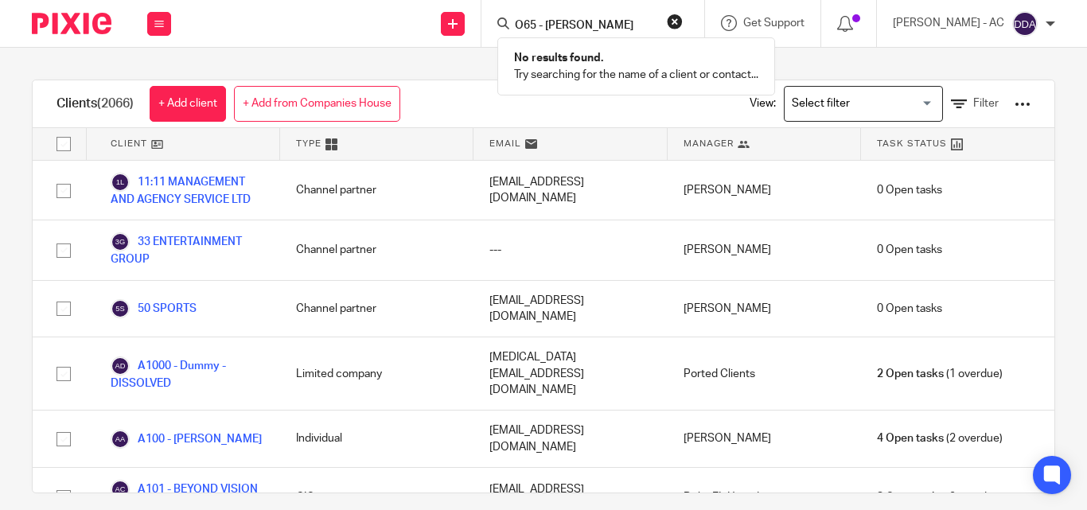
type input "O65 - DAVID ORELAJA"
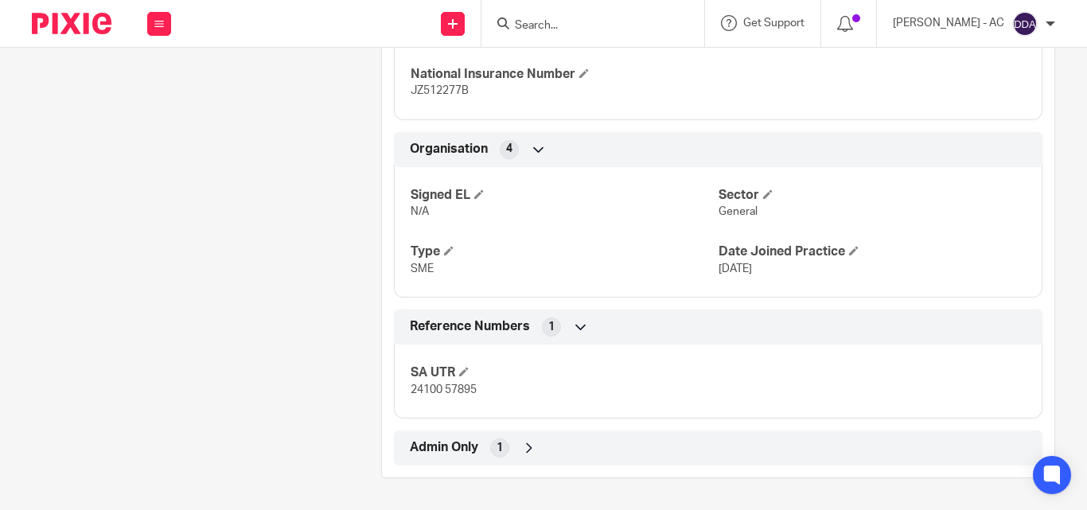
scroll to position [959, 0]
click at [438, 394] on span "24100 57895" at bounding box center [443, 389] width 66 height 11
copy div "24100 57895 Companies House 11 Financial M.O.T 7 AML Risk Assessment 14 Proof O…"
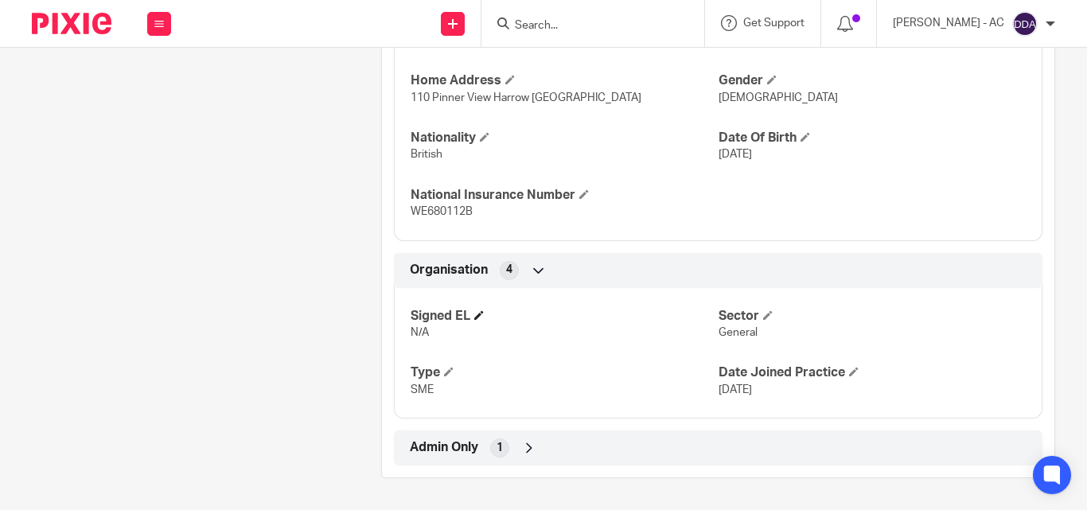
scroll to position [838, 0]
click at [516, 453] on div "Admin Only 1" at bounding box center [718, 447] width 624 height 27
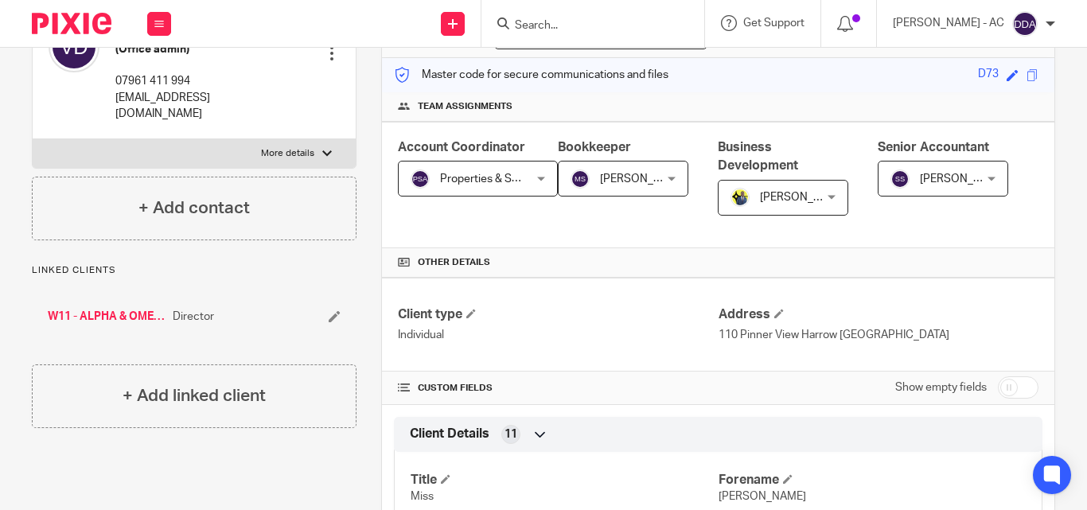
scroll to position [0, 0]
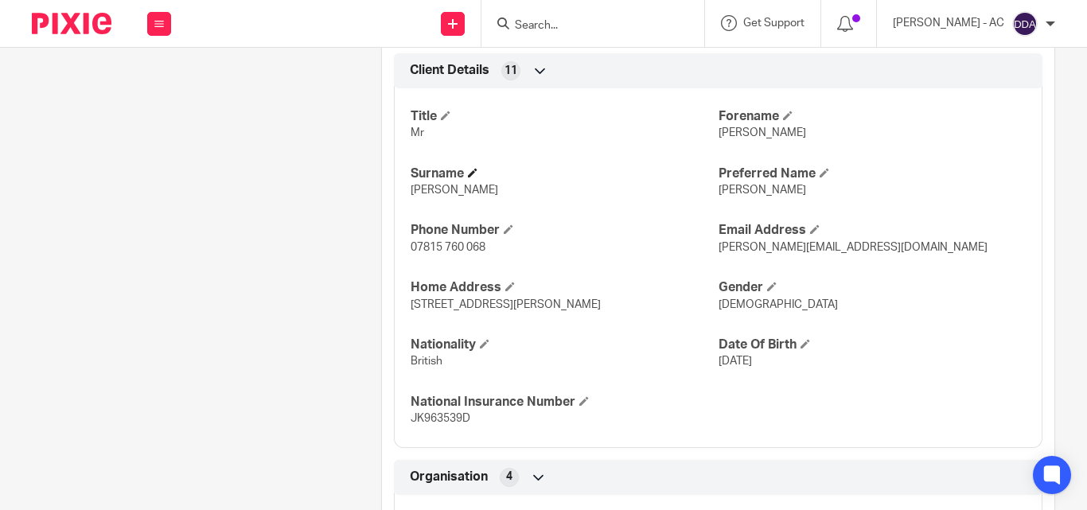
scroll to position [991, 0]
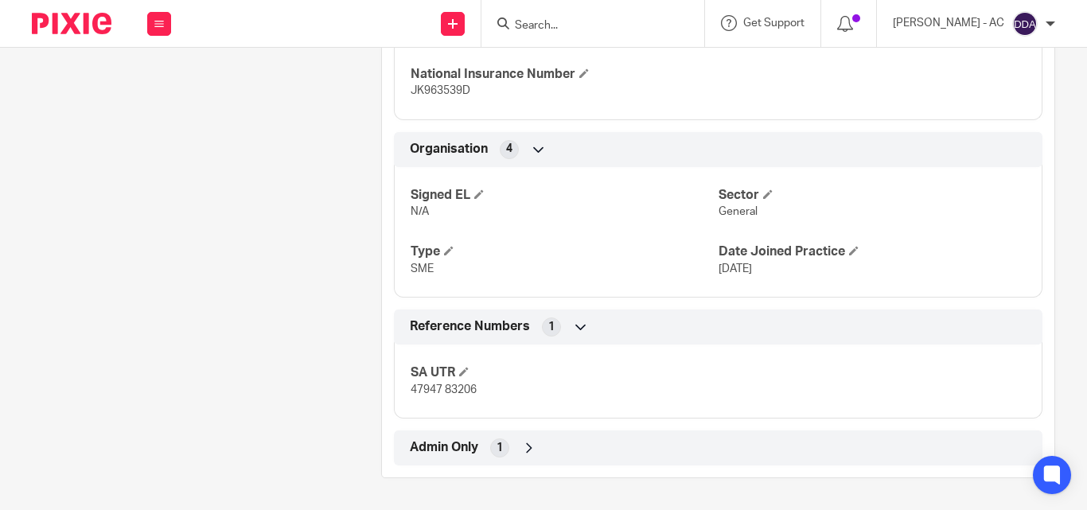
click at [441, 388] on span "47947 83206" at bounding box center [443, 389] width 66 height 11
drag, startPoint x: 441, startPoint y: 388, endPoint x: 422, endPoint y: 388, distance: 19.9
click at [422, 388] on span "47947 83206" at bounding box center [443, 389] width 66 height 11
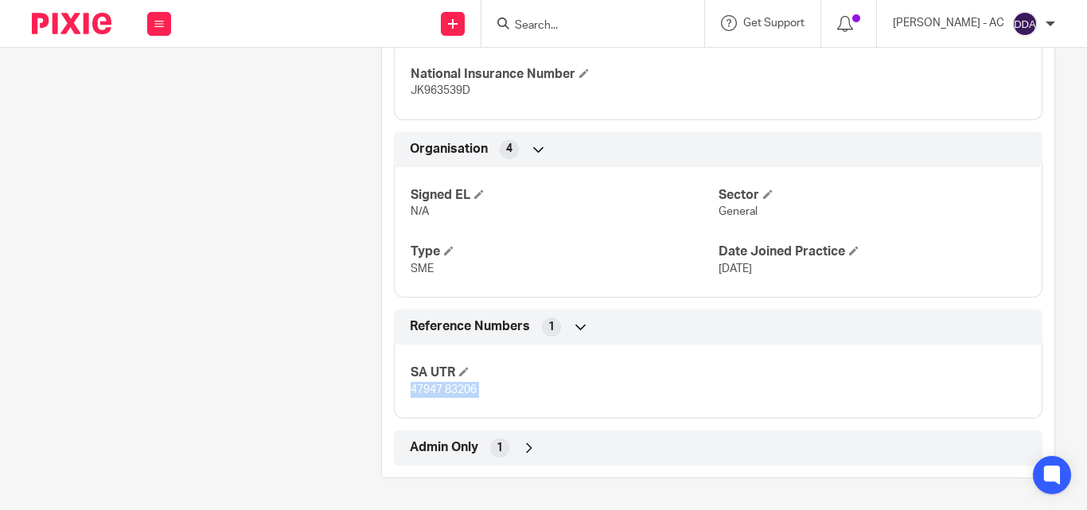
click at [422, 388] on span "47947 83206" at bounding box center [443, 389] width 66 height 11
copy div "47947 83206 Companies House 11 Financial M.O.T 7 AML Risk Assessment 14 Proof O…"
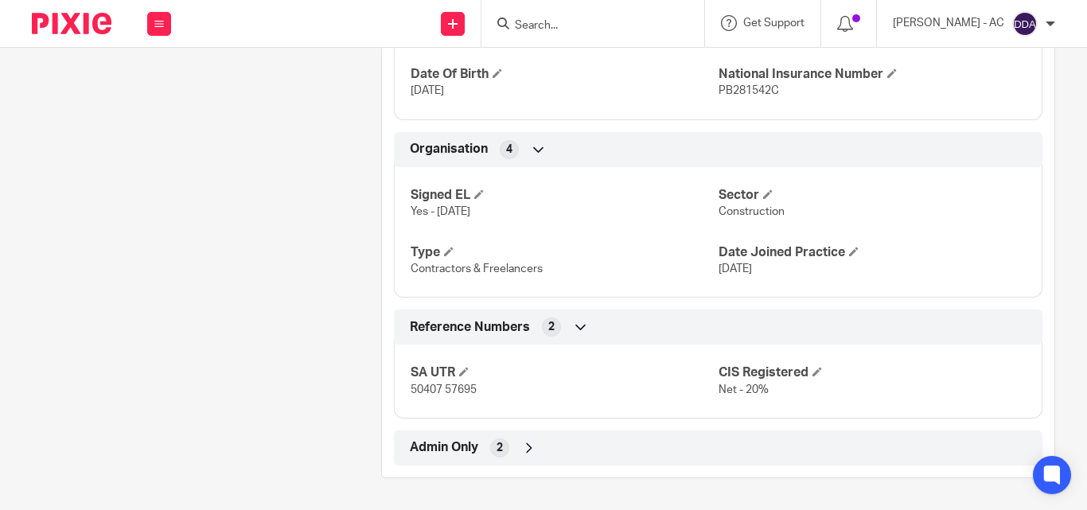
scroll to position [901, 0]
click at [464, 391] on span "50407 57695" at bounding box center [443, 389] width 66 height 11
click at [466, 391] on span "50407 57695" at bounding box center [443, 389] width 66 height 11
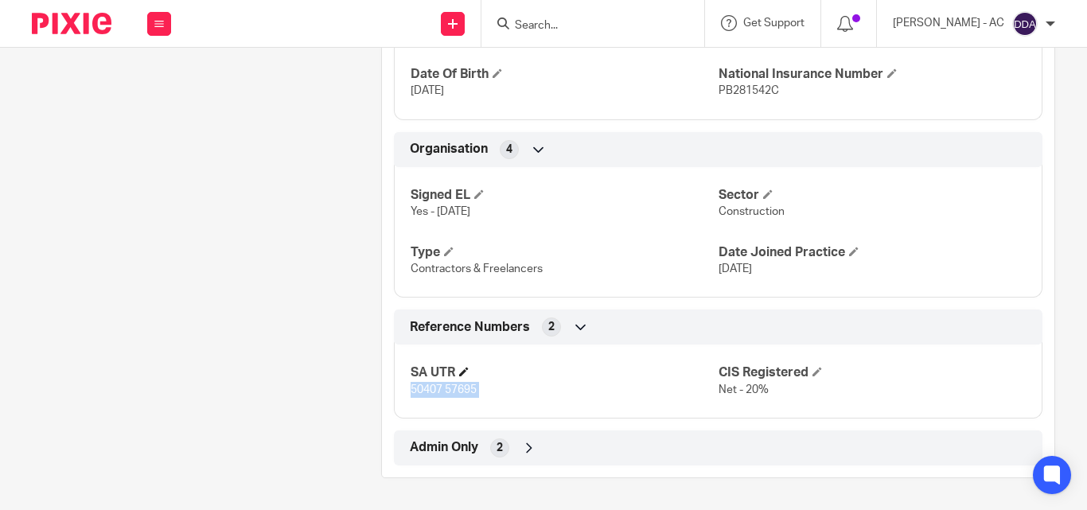
copy p "50407 57695"
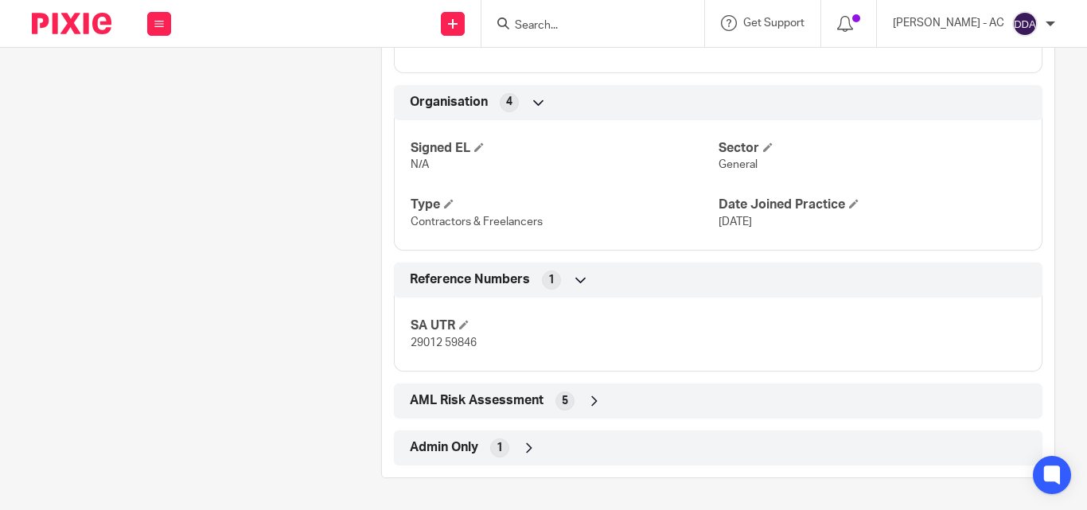
scroll to position [1005, 0]
click at [440, 337] on span "29012 59846" at bounding box center [443, 342] width 66 height 11
copy div "29012 59846 Companies House 11 Financial M.O.T 7"
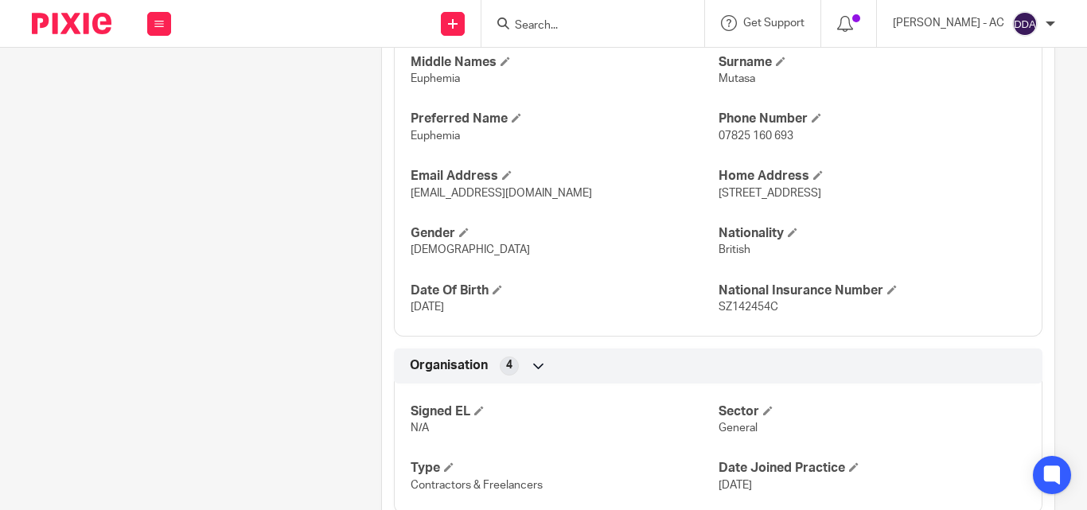
scroll to position [838, 0]
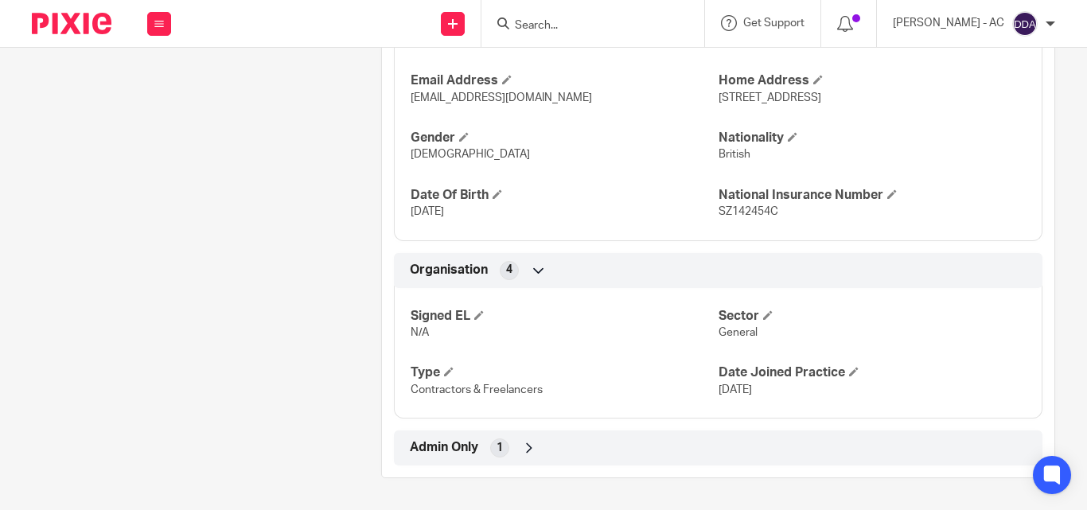
click at [521, 447] on icon at bounding box center [529, 448] width 16 height 16
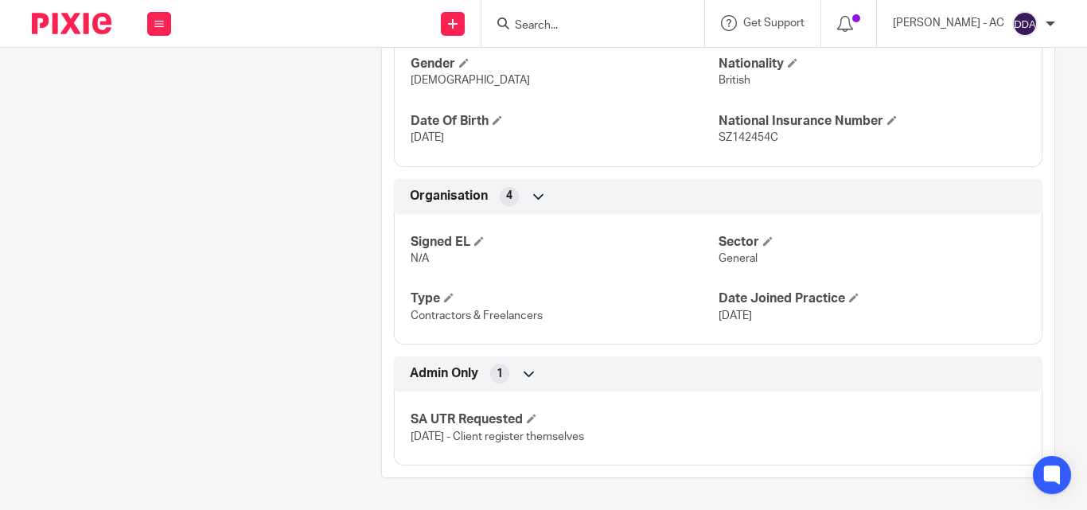
scroll to position [912, 0]
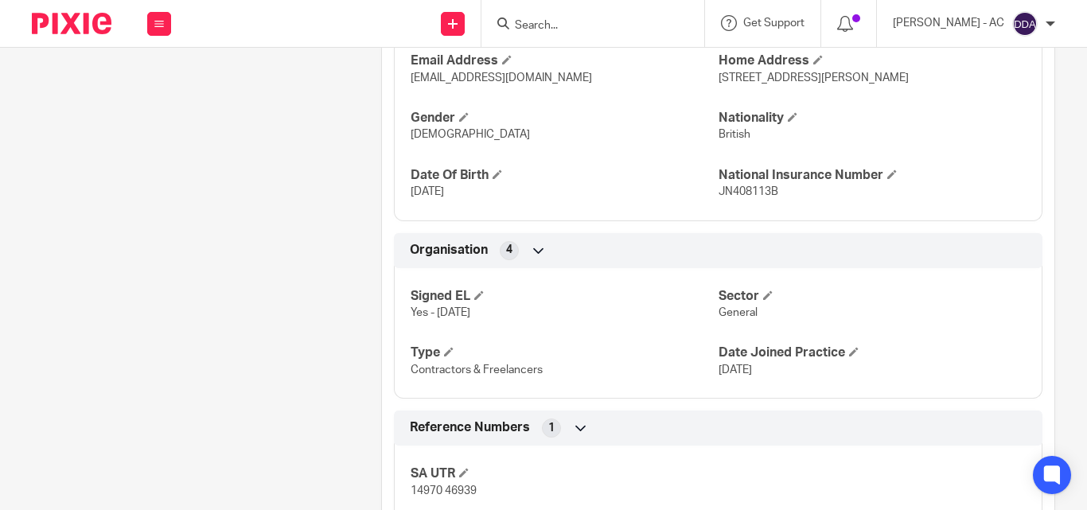
scroll to position [1005, 0]
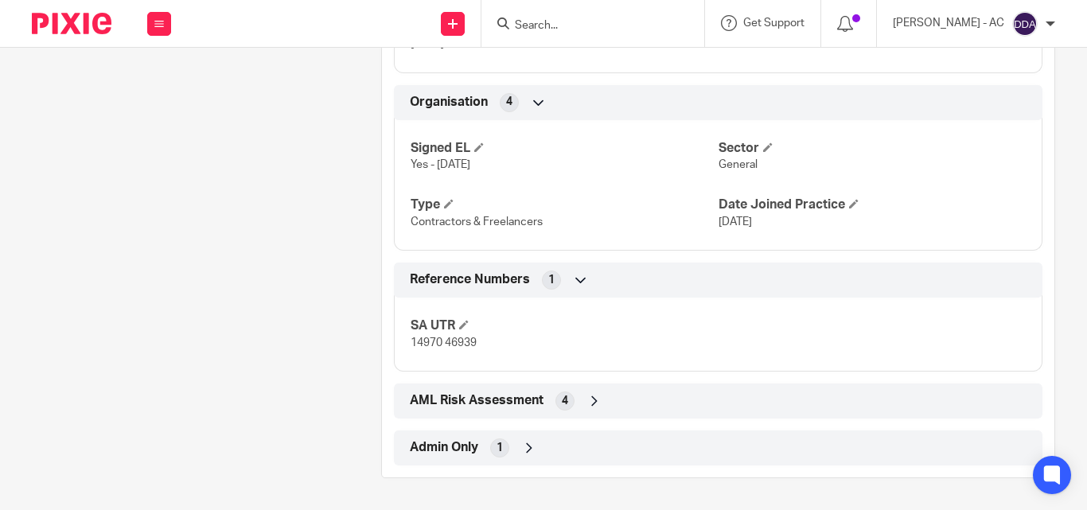
click at [443, 341] on span "14970 46939" at bounding box center [443, 342] width 66 height 11
copy div "14970 46939 Companies House 11 Financial M.O.T 7"
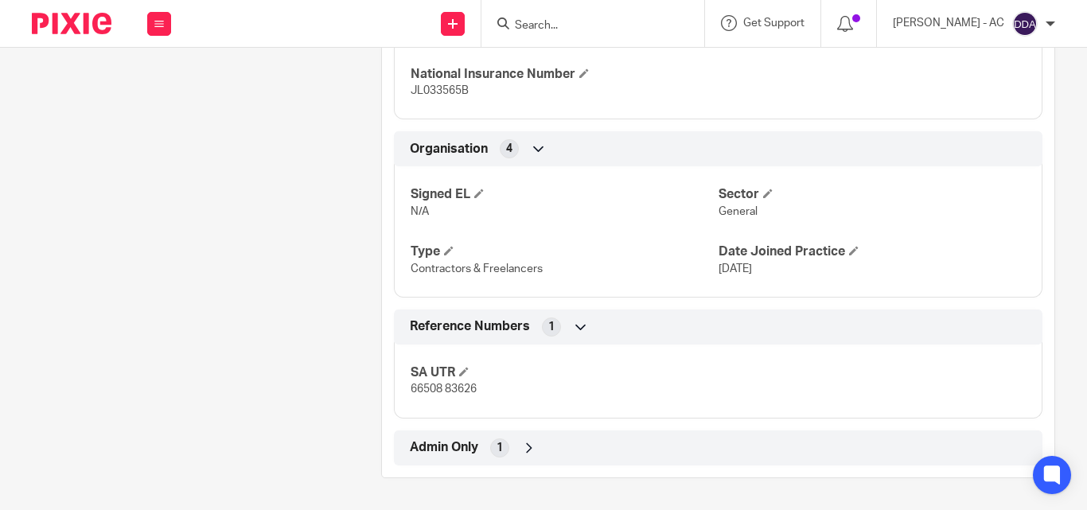
scroll to position [1016, 0]
click at [439, 395] on p "66508 83626" at bounding box center [563, 389] width 307 height 16
copy div "66508 83626 Companies House 11 Financial M.O.T 7 AML Risk Assessment 14 Proof O…"
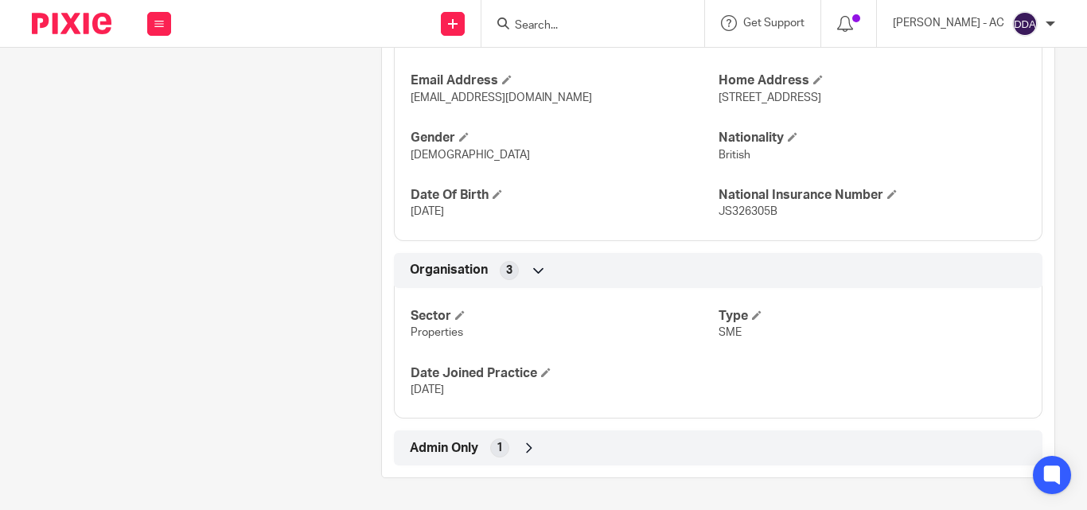
scroll to position [781, 0]
click at [527, 451] on icon at bounding box center [529, 448] width 16 height 16
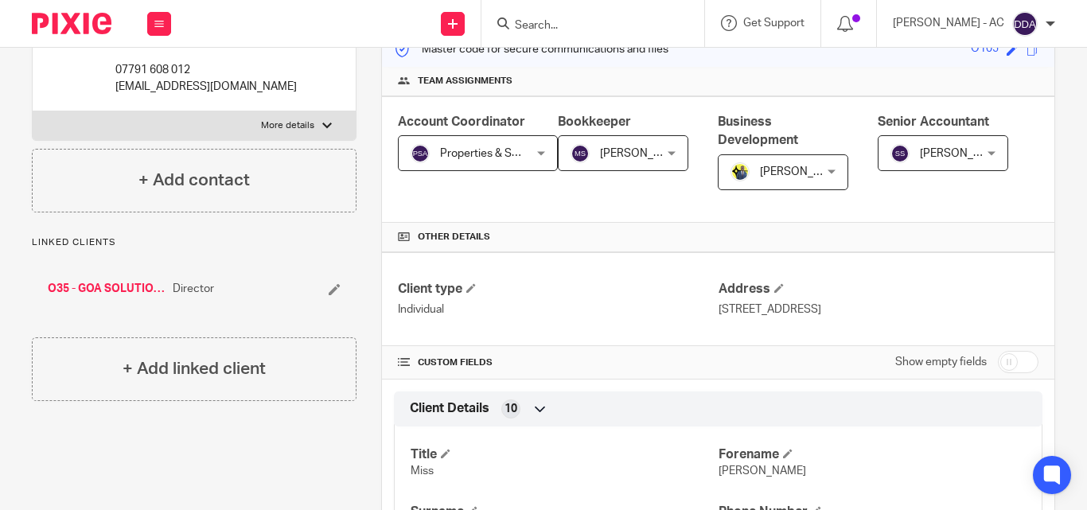
scroll to position [218, 0]
click at [820, 224] on div "Account Coordinator Properties & SMEs - AC Properties & SMEs - AC Not selected …" at bounding box center [718, 160] width 672 height 126
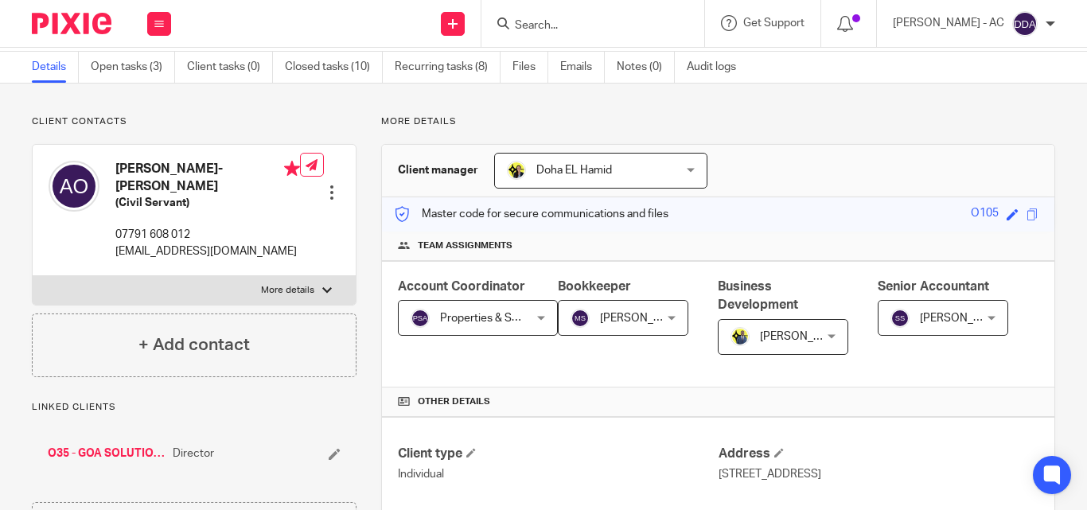
scroll to position [0, 0]
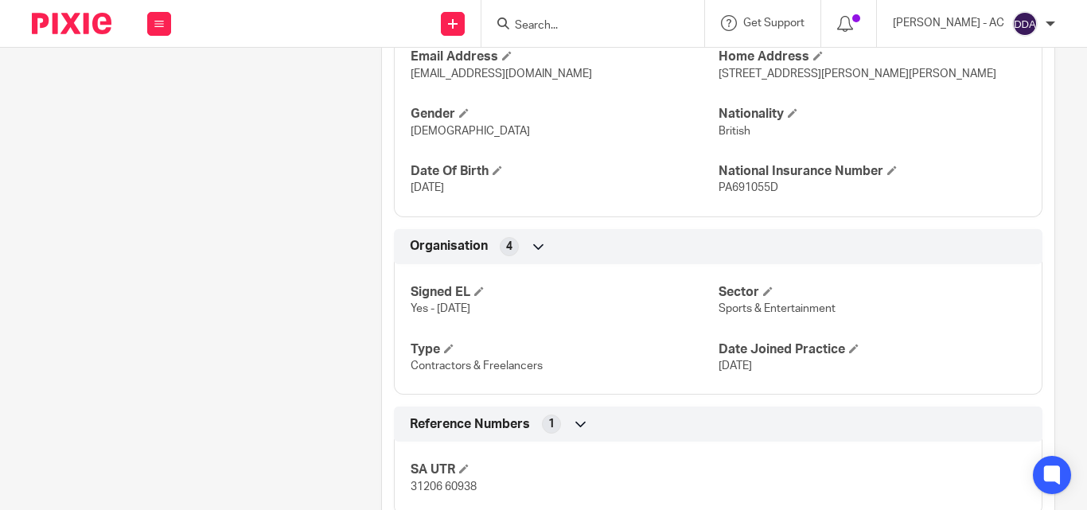
scroll to position [948, 0]
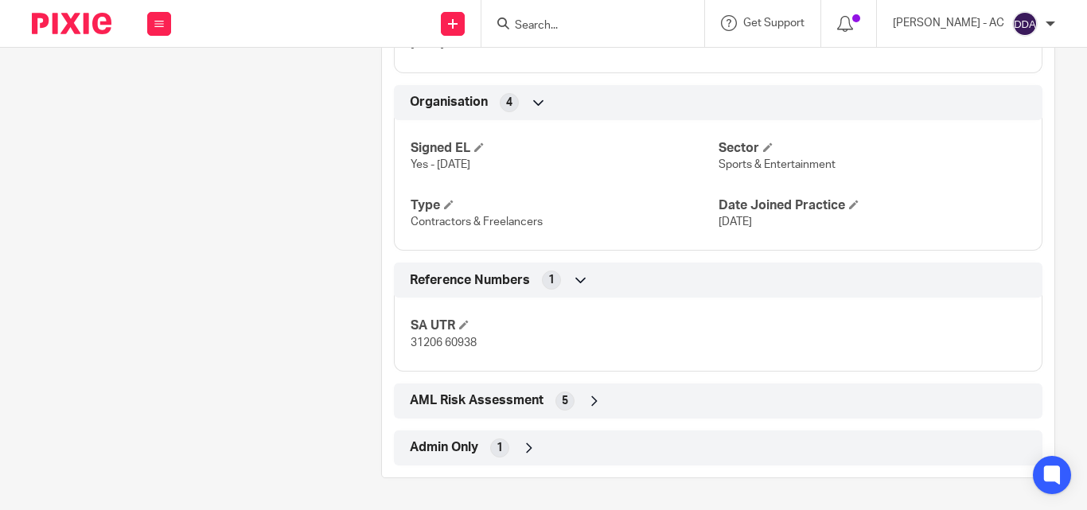
click at [456, 349] on p "31206 60938" at bounding box center [563, 343] width 307 height 16
copy div "31206 60938 Companies House 11 Financial M.O.T 7"
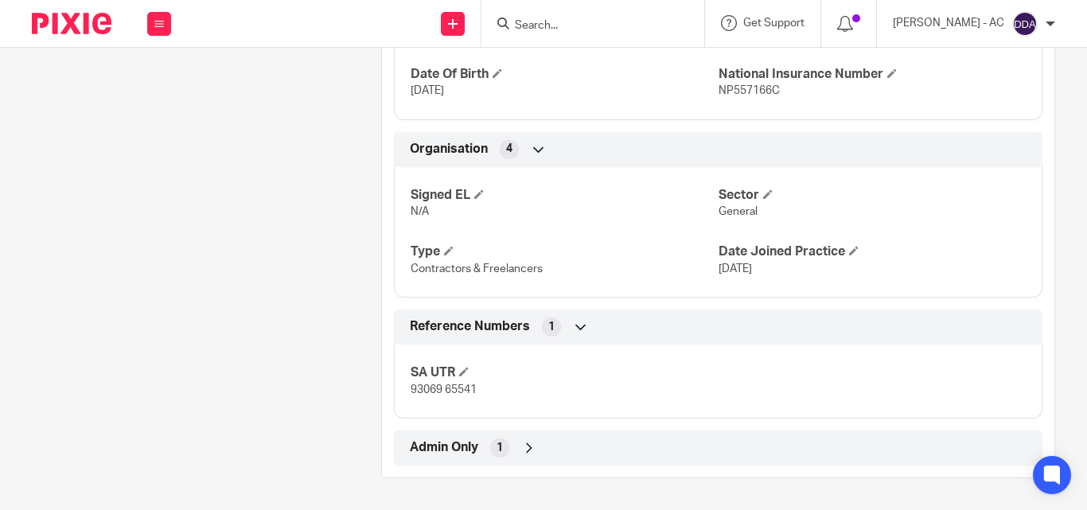
scroll to position [959, 0]
click at [420, 391] on span "93069 65541" at bounding box center [443, 389] width 66 height 11
copy div "93069 65541 Companies House 11 Financial M.O.T 7 AML Risk Assessment 14 Proof O…"
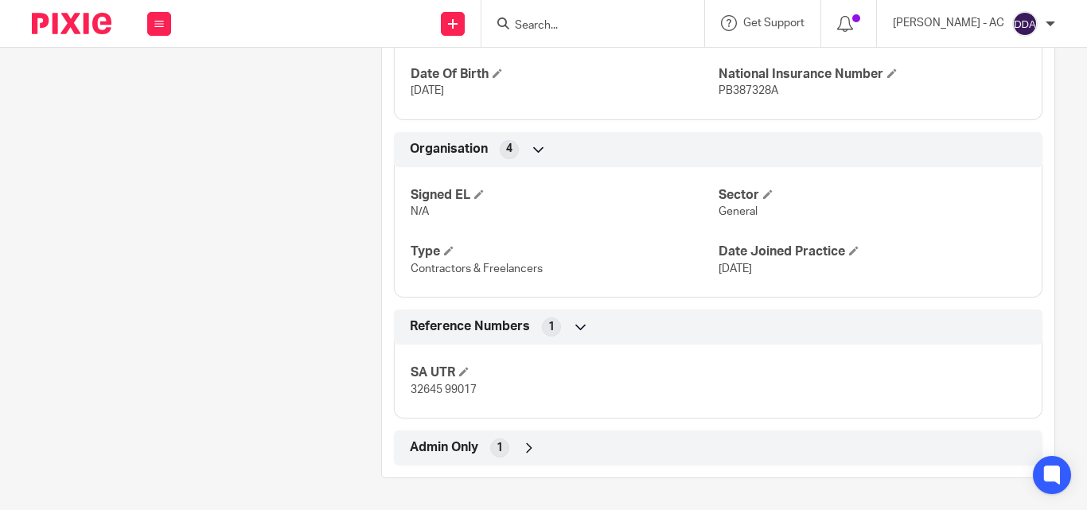
scroll to position [959, 0]
click at [438, 387] on span "32645 99017" at bounding box center [443, 389] width 66 height 11
copy div "32645 99017 Companies House 11 Financial M.O.T 7 AML Risk Assessment 14 Proof O…"
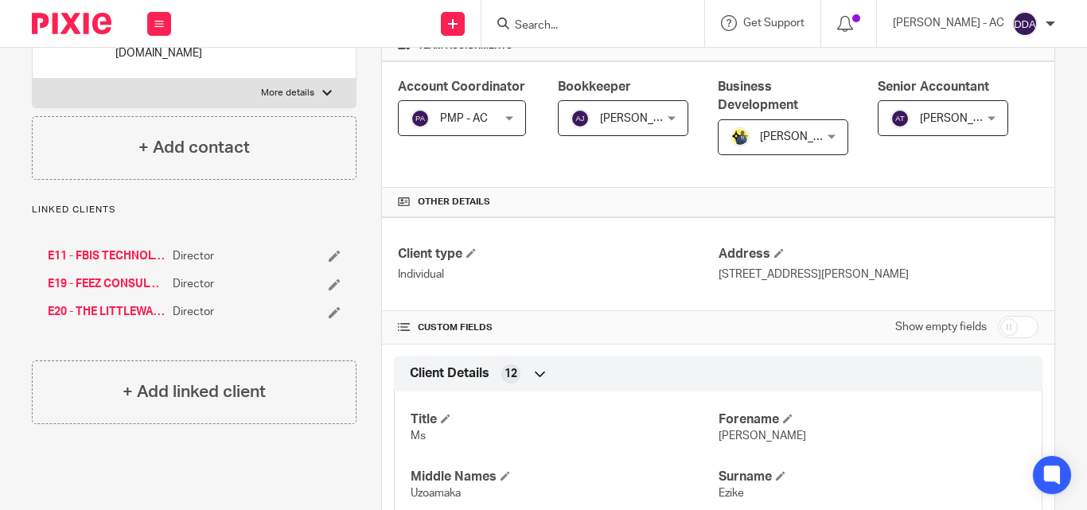
scroll to position [0, 0]
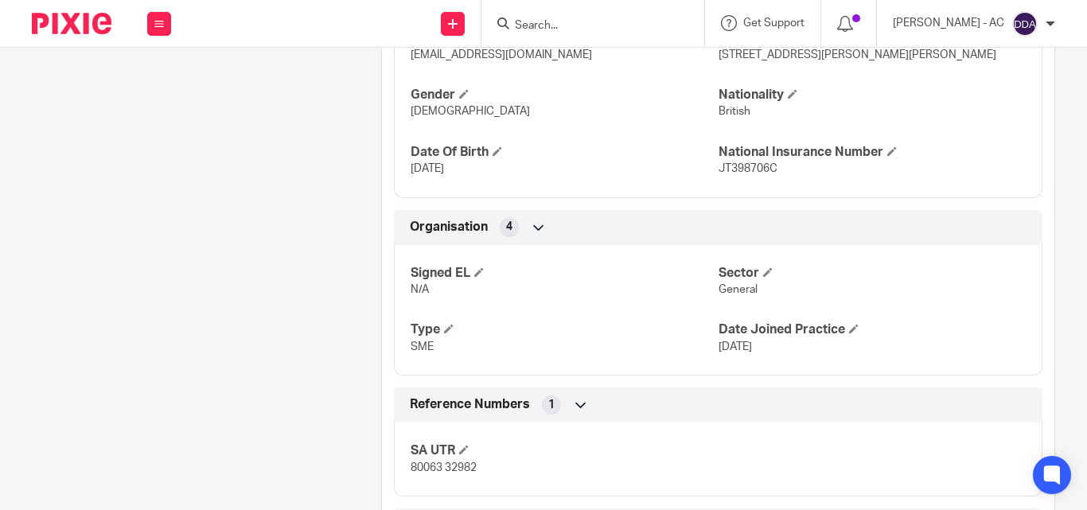
scroll to position [955, 0]
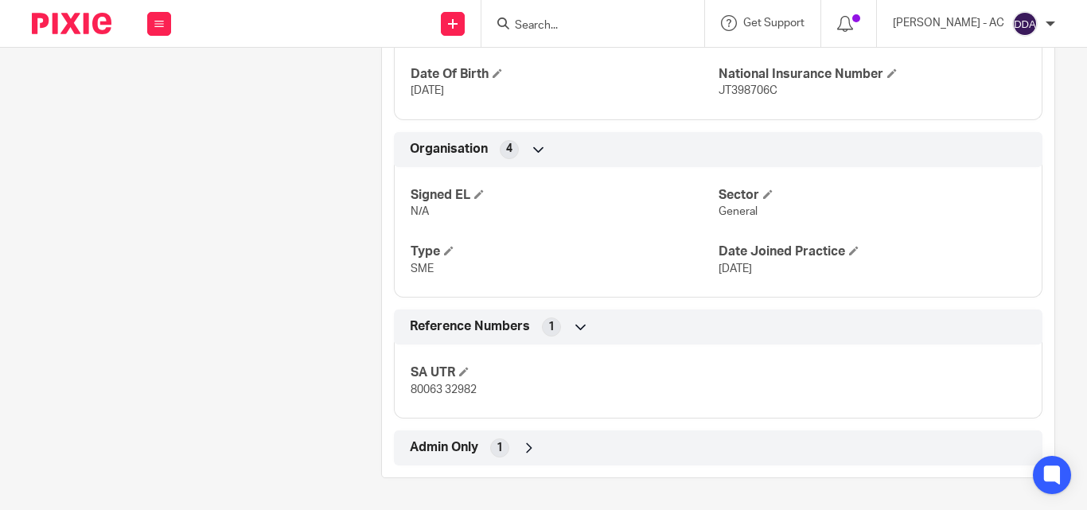
click at [441, 392] on span "80063 32982" at bounding box center [443, 389] width 66 height 11
copy div "80063 32982 Companies House 11 Financial M.O.T 7 AML Risk Assessment 14 Proof O…"
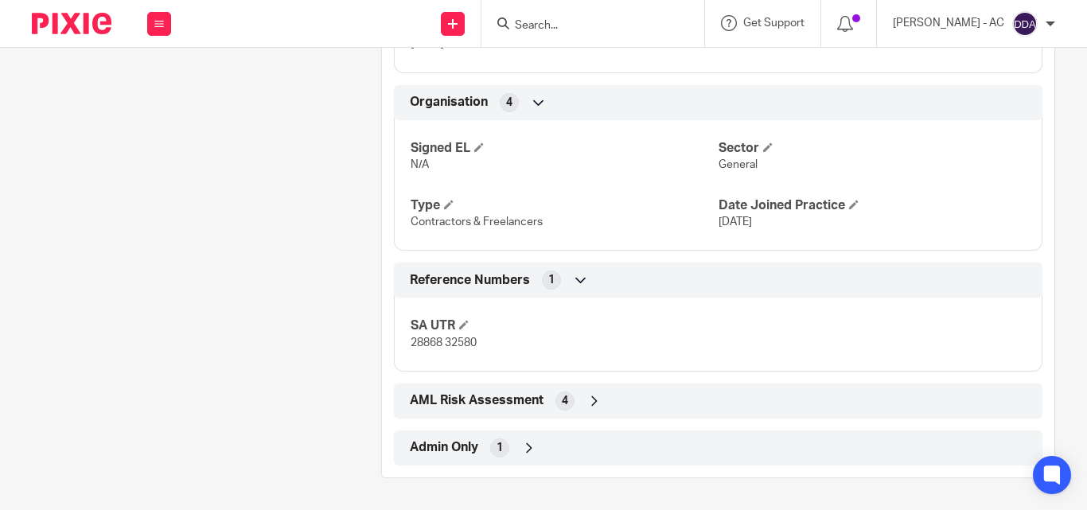
scroll to position [981, 0]
click at [463, 344] on span "28868 32580" at bounding box center [443, 342] width 66 height 11
copy div "28868 32580 Companies House 11 Financial M.O.T 7"
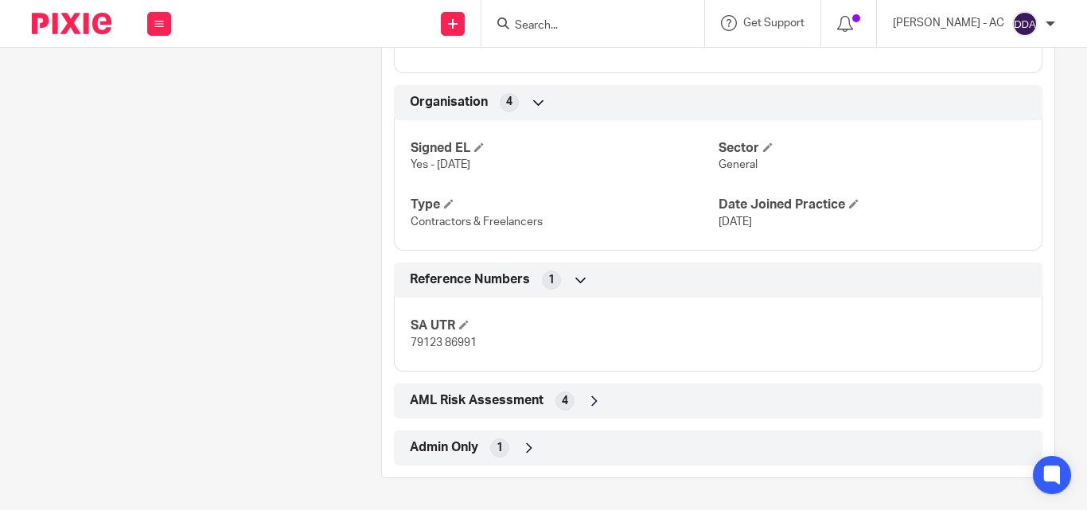
scroll to position [1005, 0]
click at [430, 341] on span "79123 86991" at bounding box center [443, 342] width 66 height 11
copy div "79123 86991 Companies House 11 Financial M.O.T 7"
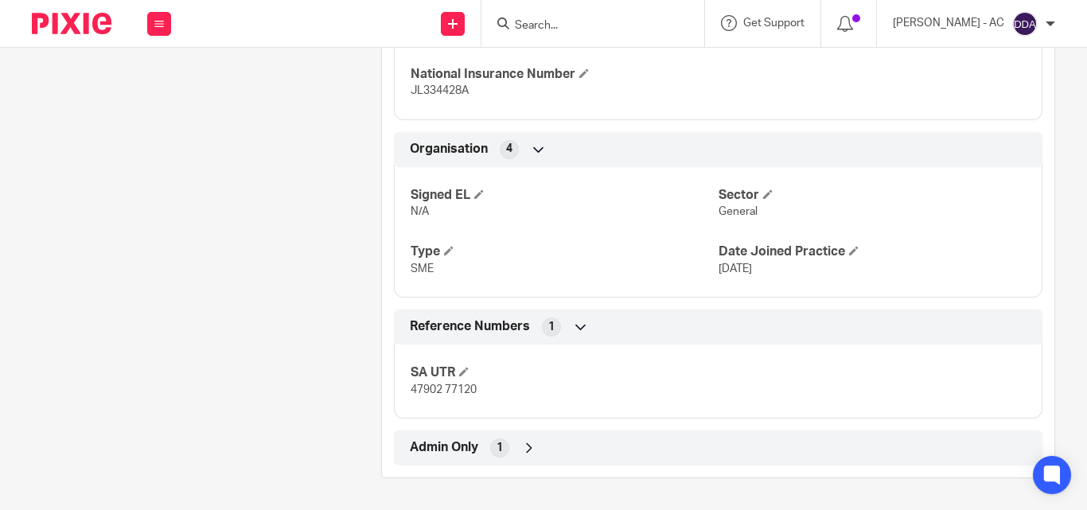
scroll to position [991, 0]
click at [430, 387] on span "47902 77120" at bounding box center [443, 389] width 66 height 11
click at [432, 387] on span "47902 77120" at bounding box center [443, 389] width 66 height 11
click at [435, 386] on span "47902 77120" at bounding box center [443, 389] width 66 height 11
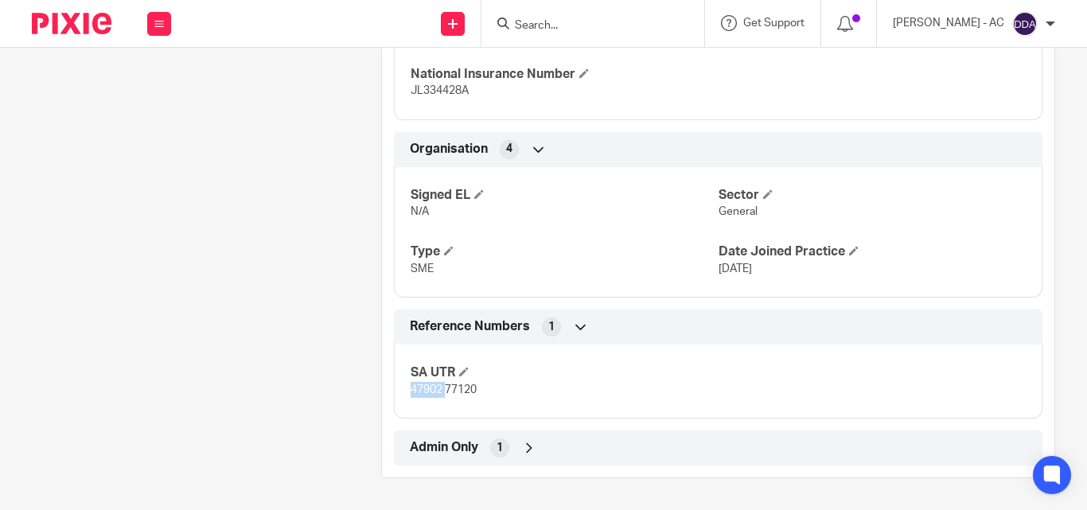
click at [435, 386] on span "47902 77120" at bounding box center [443, 389] width 66 height 11
copy div "47902 77120 Companies House 11 Financial M.O.T 7 AML Risk Assessment 14 Proof O…"
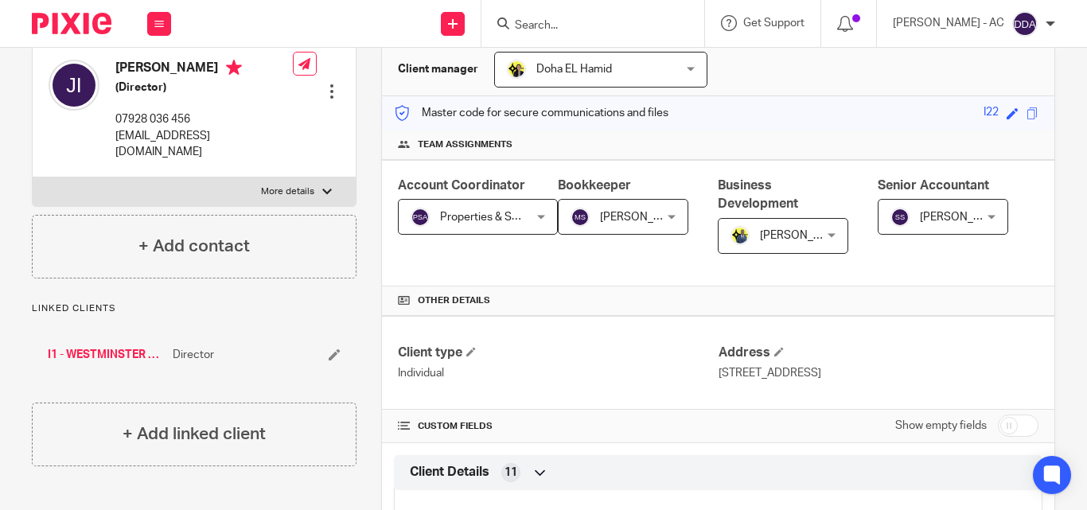
scroll to position [0, 0]
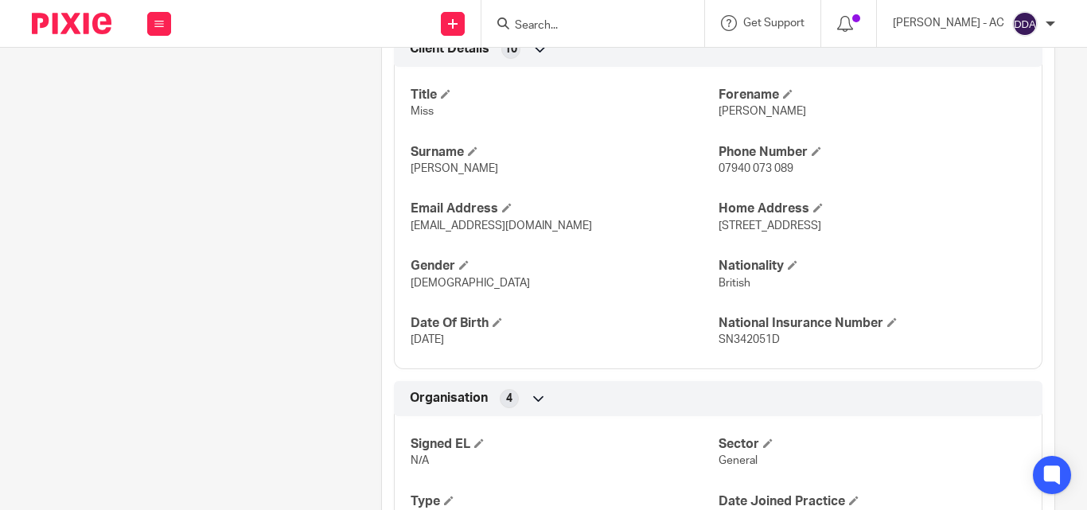
scroll to position [734, 0]
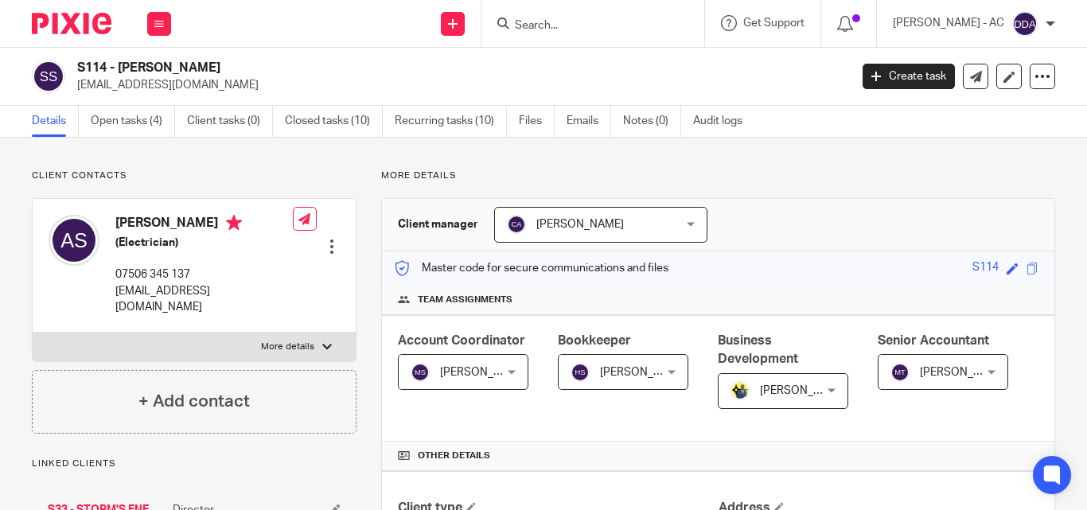
scroll to position [901, 0]
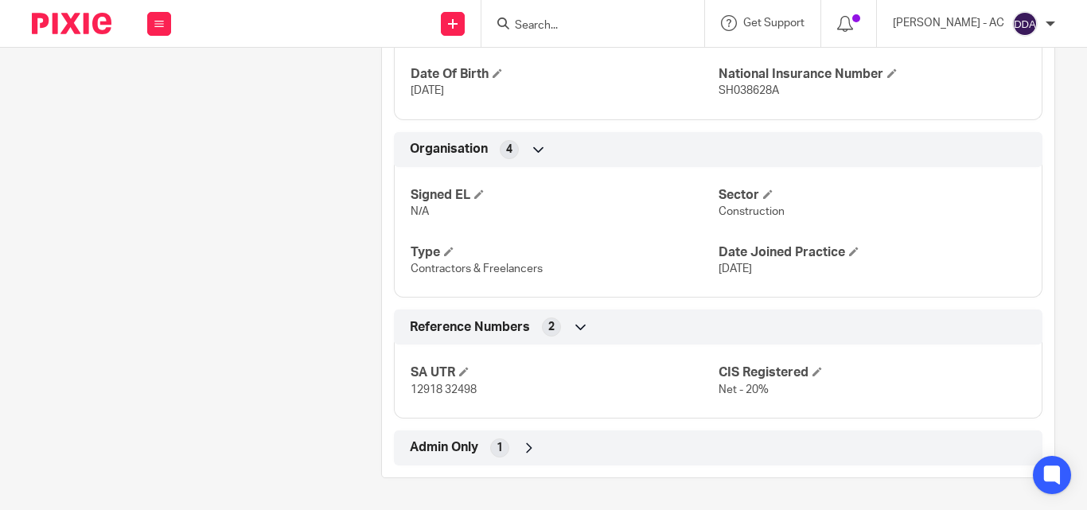
click at [440, 393] on span "12918 32498" at bounding box center [443, 389] width 66 height 11
copy p "12918 32498"
